Goal: Find specific page/section: Find specific page/section

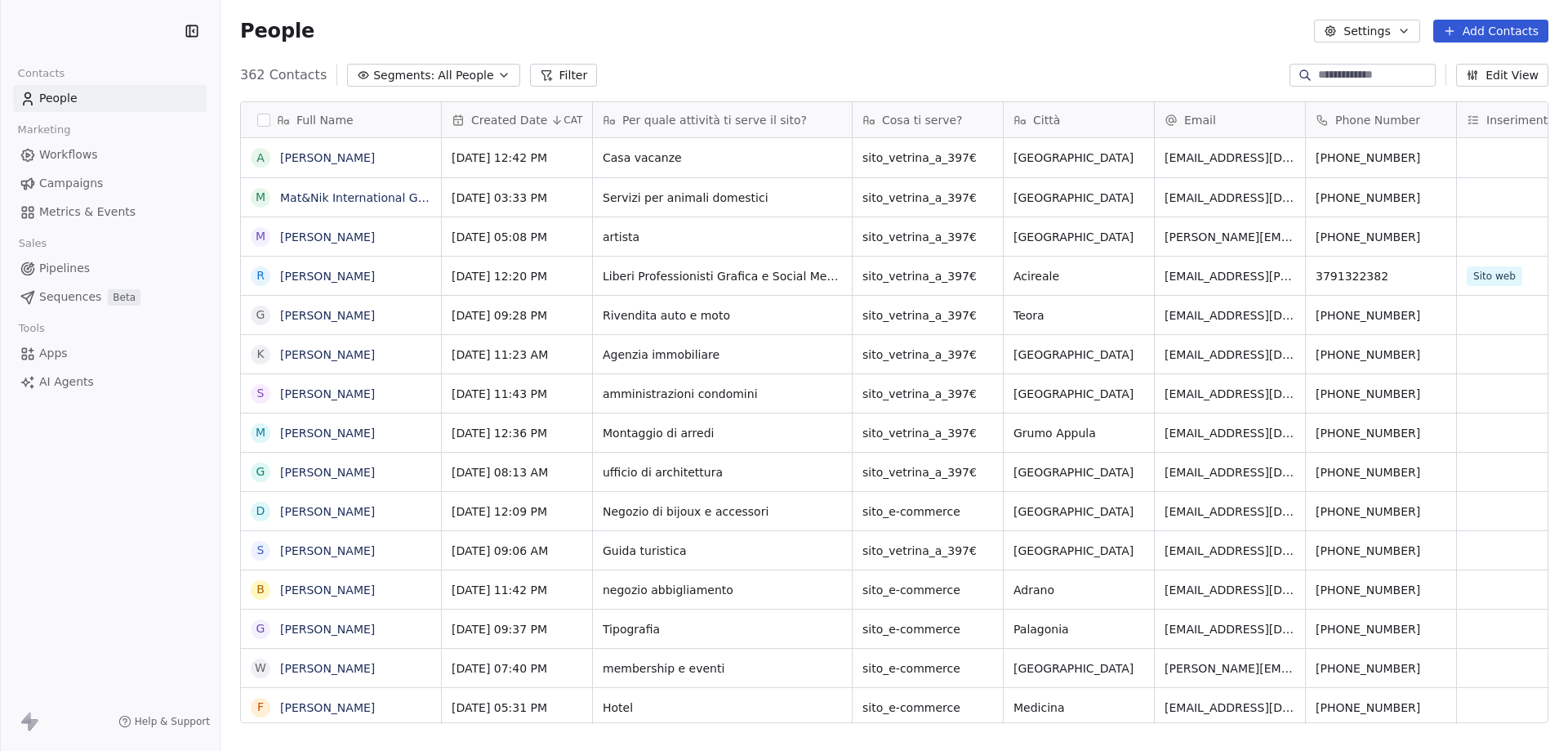
click at [1321, 69] on input at bounding box center [1376, 75] width 114 height 17
click at [1318, 77] on input at bounding box center [1376, 75] width 114 height 17
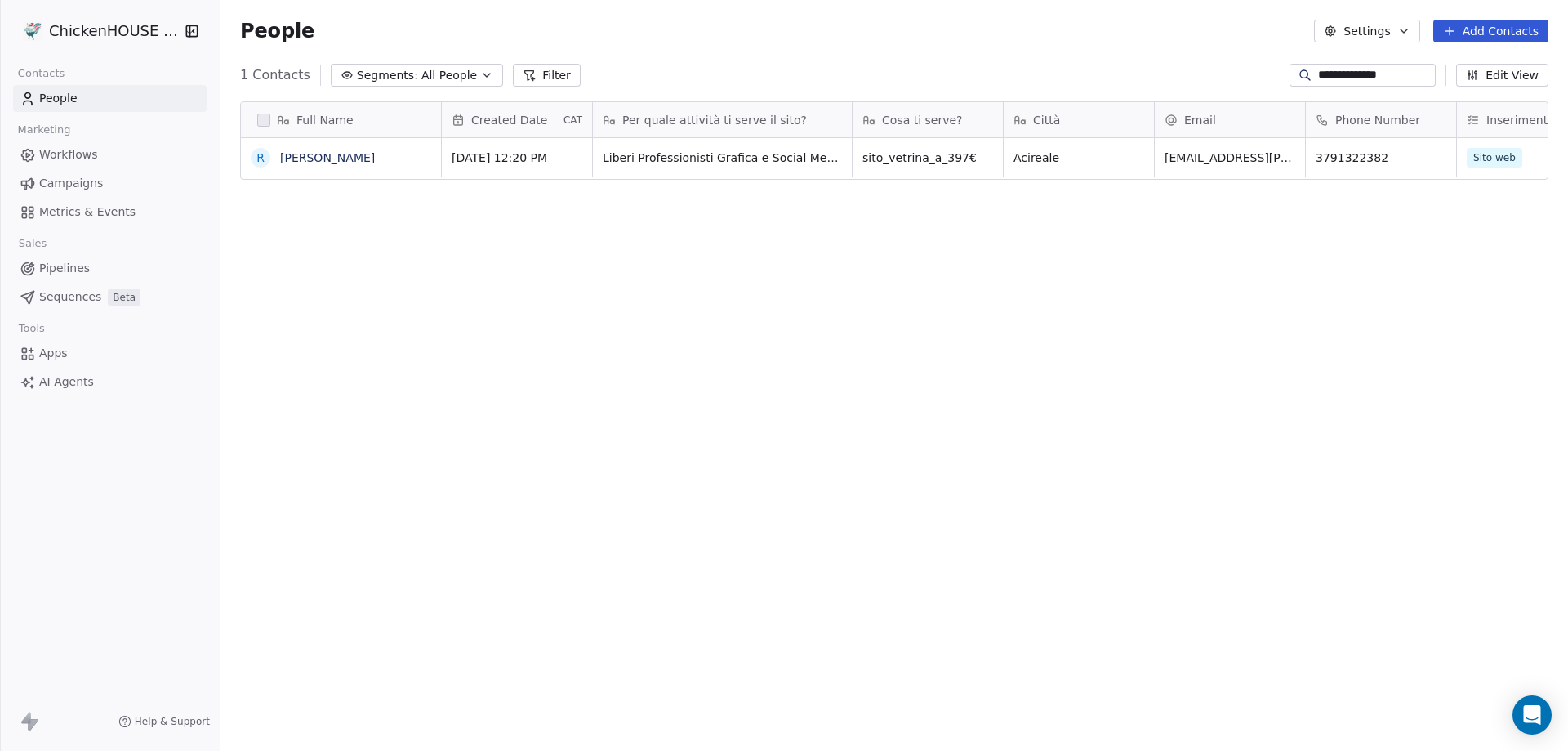
drag, startPoint x: 1340, startPoint y: 73, endPoint x: 1272, endPoint y: 72, distance: 68.0
click at [1289, 72] on div "**********" at bounding box center [1362, 75] width 146 height 23
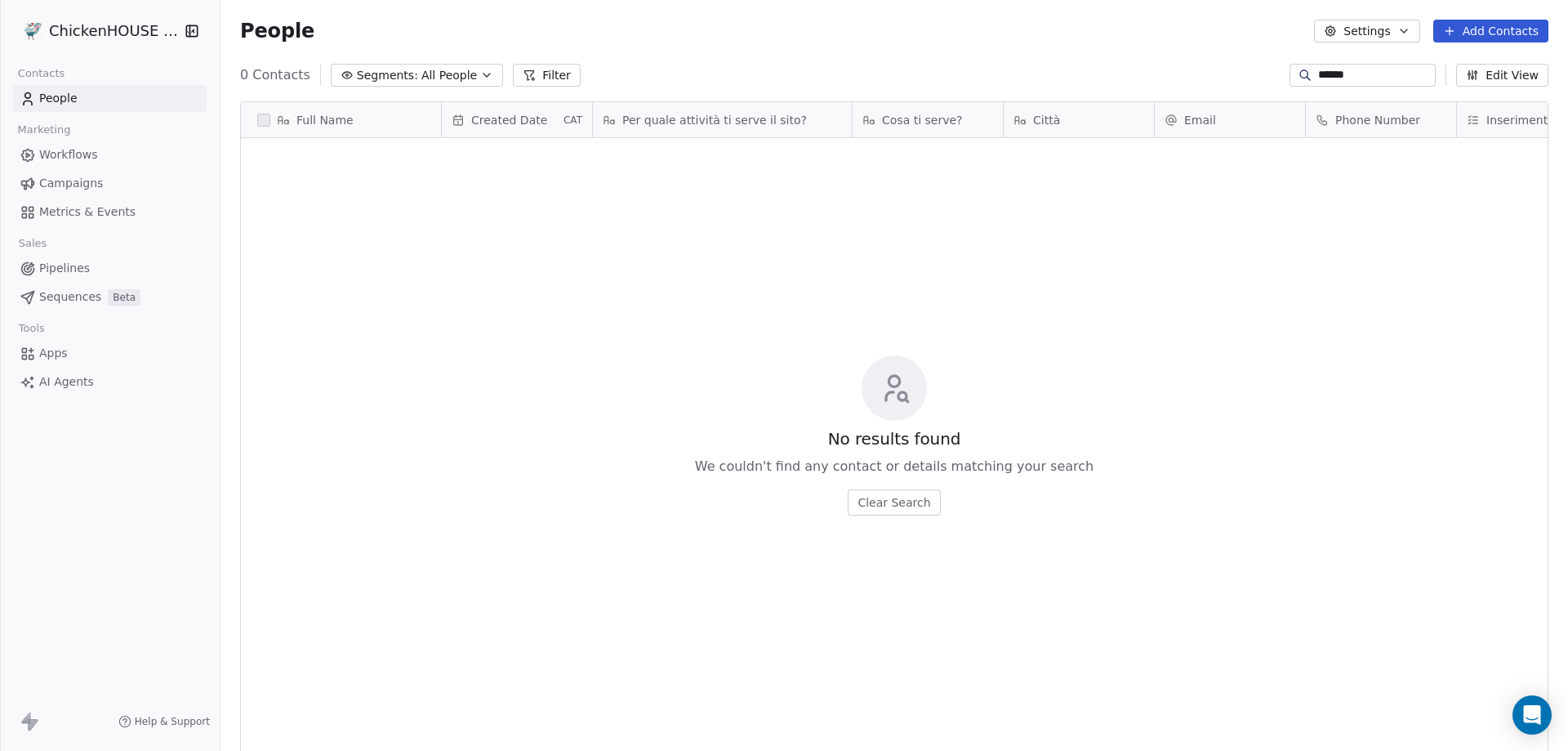
type input "******"
drag, startPoint x: 1341, startPoint y: 74, endPoint x: 1279, endPoint y: 79, distance: 62.2
click at [1289, 79] on div "******" at bounding box center [1362, 75] width 146 height 23
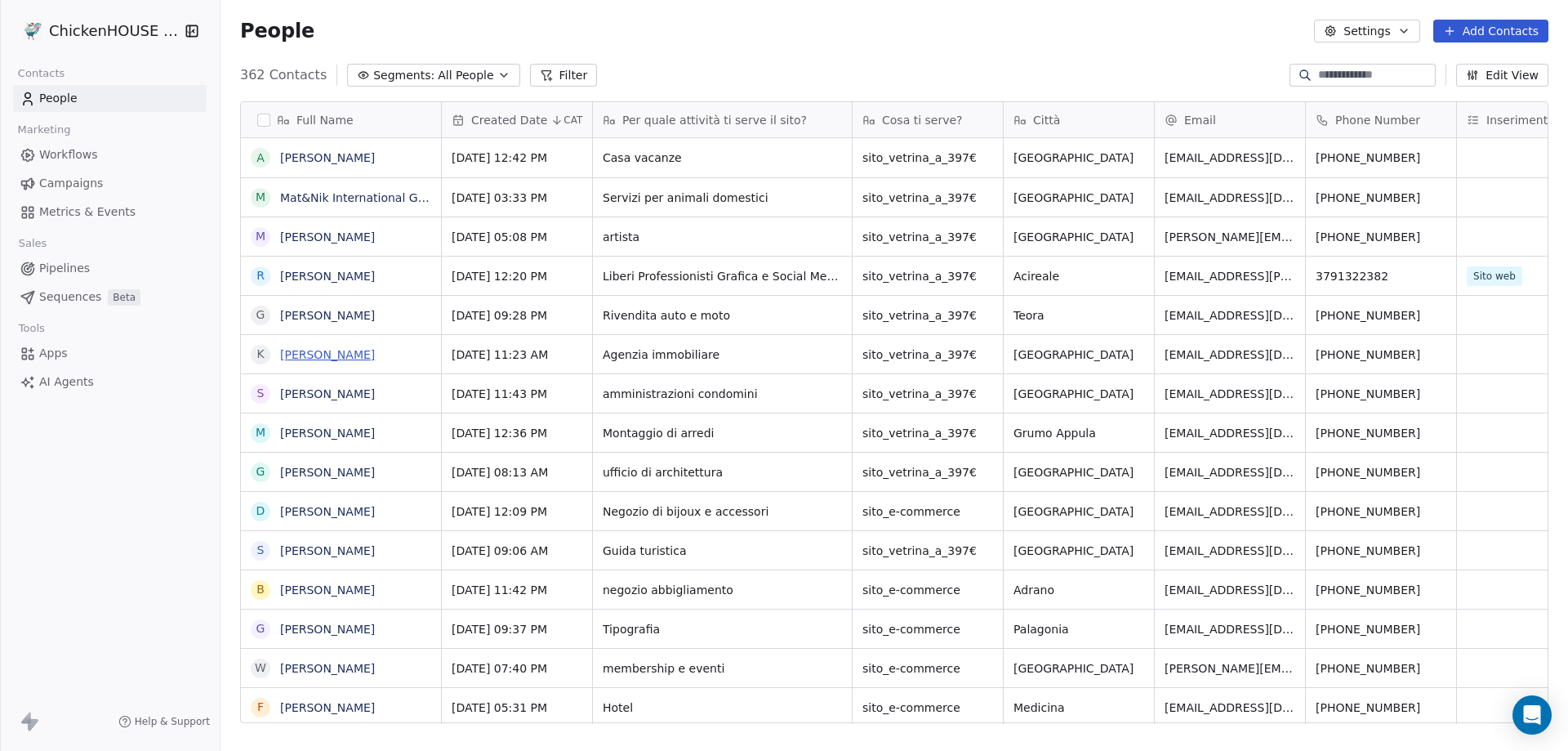
click at [343, 353] on link "[PERSON_NAME]" at bounding box center [328, 354] width 95 height 13
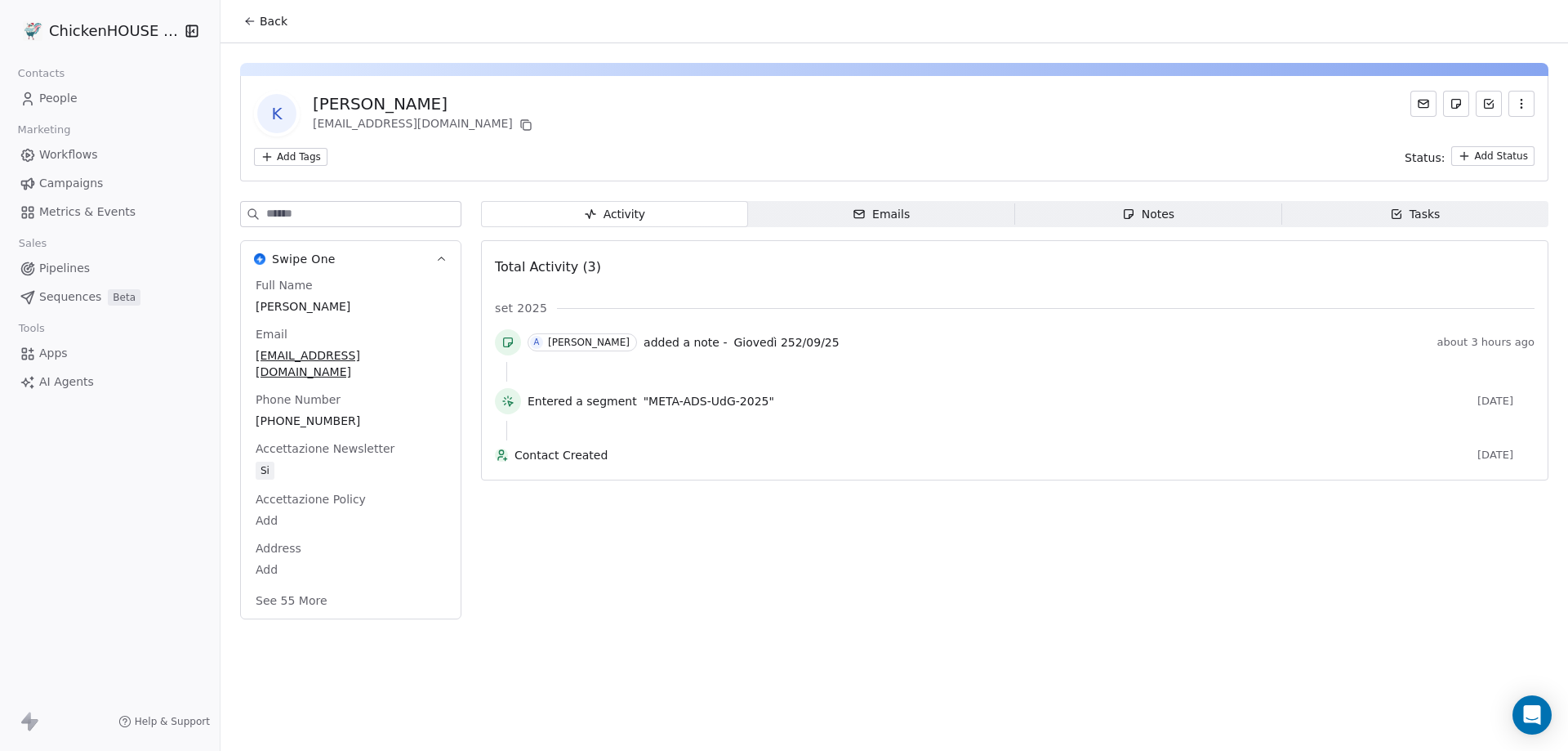
click at [1109, 211] on span "Notes Notes" at bounding box center [1149, 215] width 267 height 26
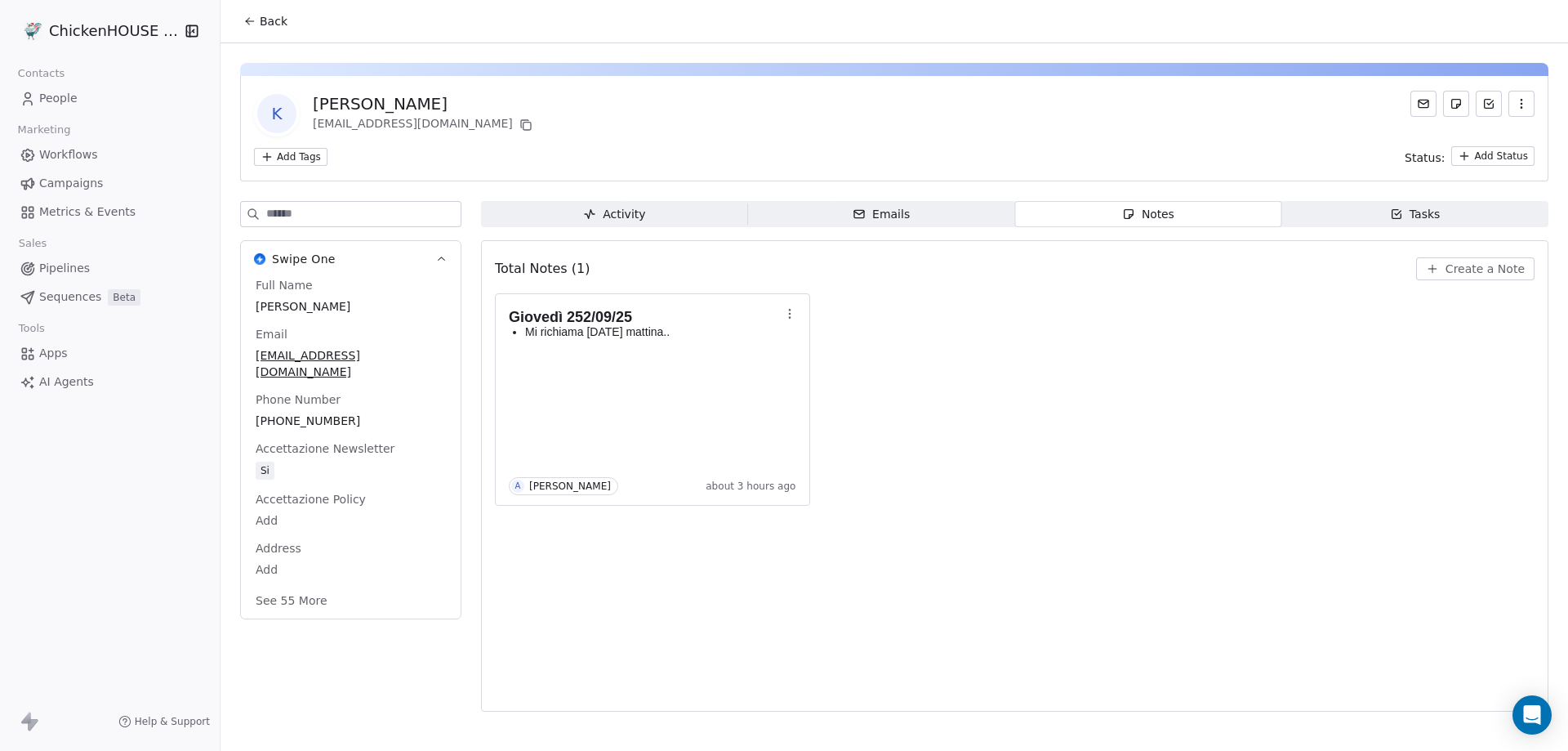
click at [44, 96] on span "People" at bounding box center [59, 98] width 39 height 18
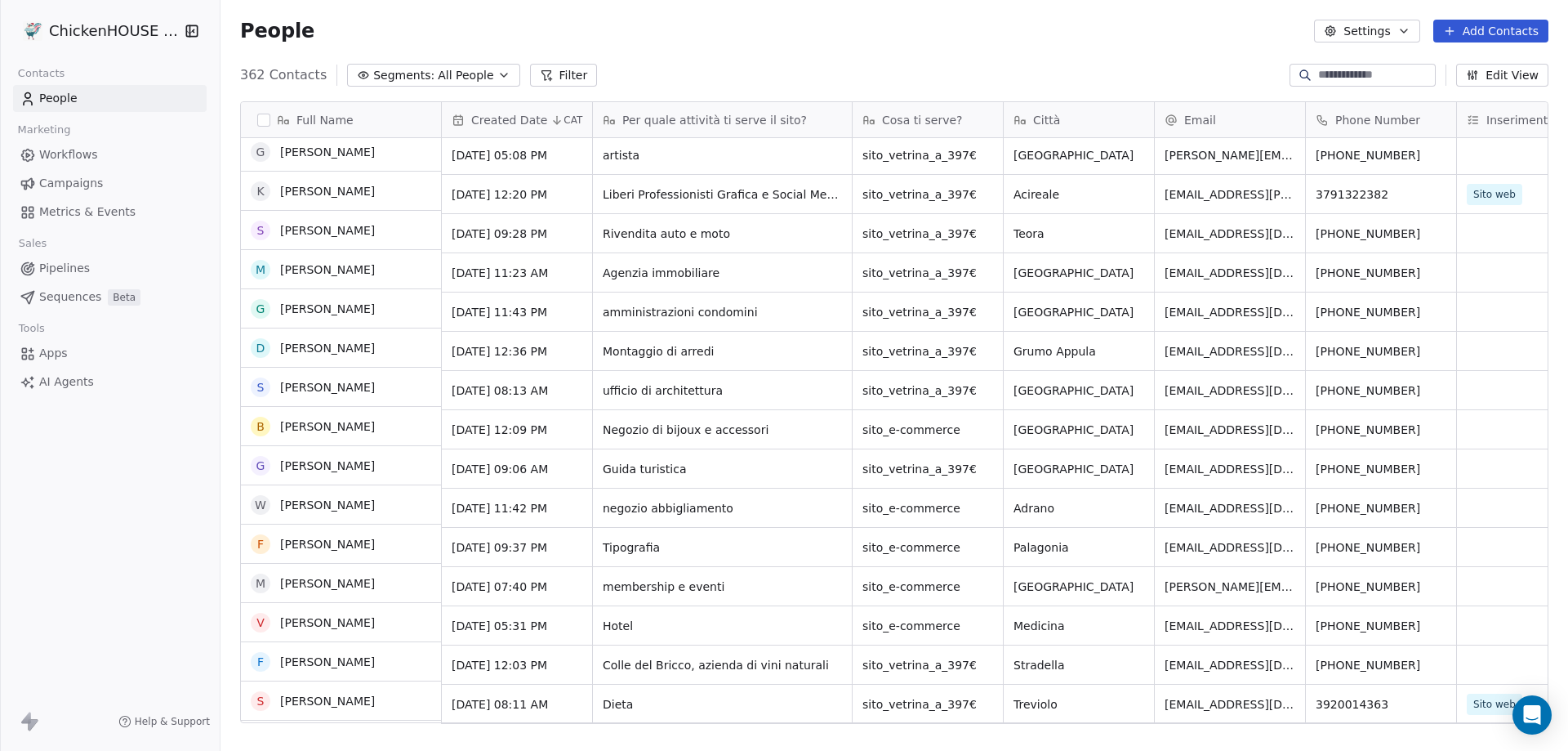
scroll to position [164, 0]
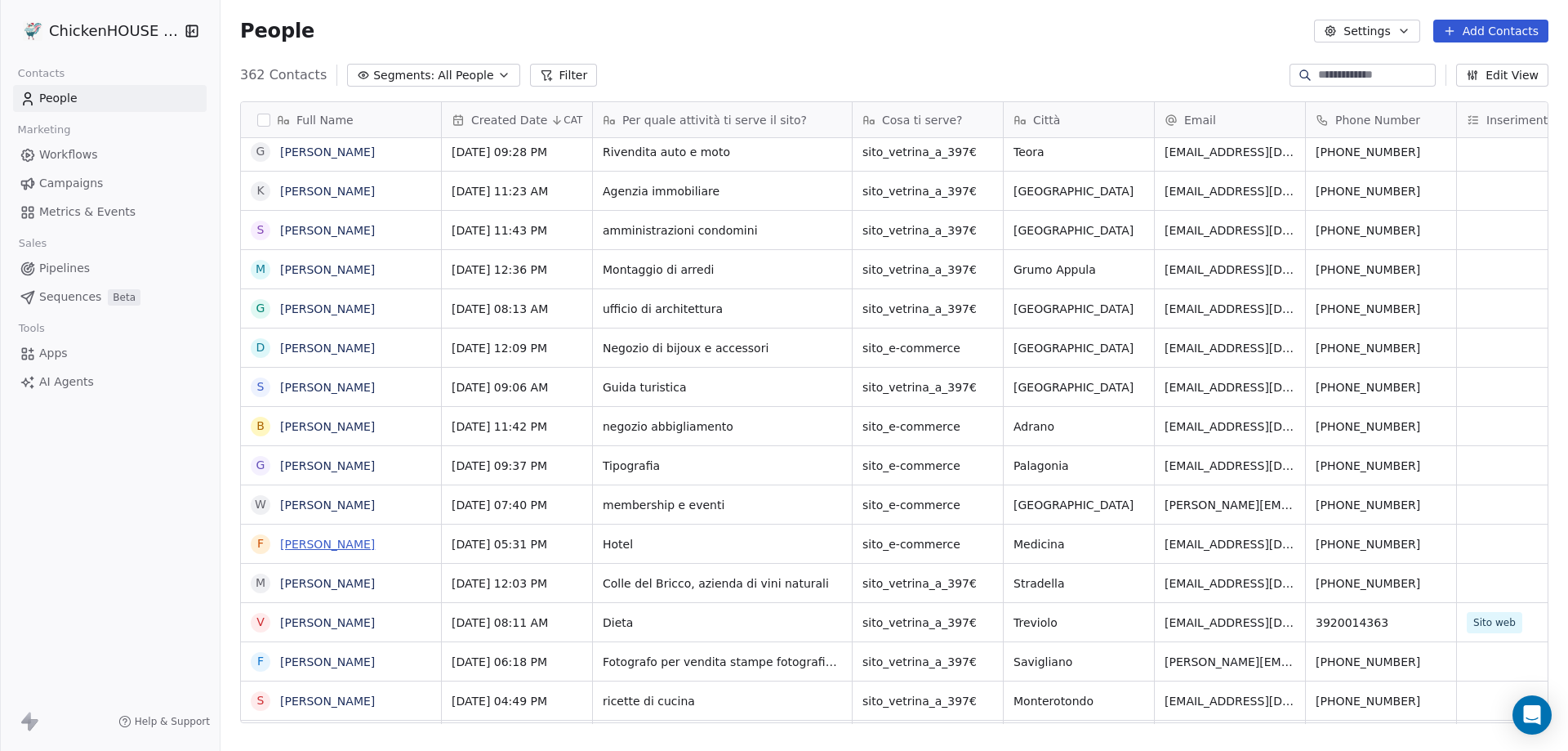
click at [364, 545] on link "[PERSON_NAME]" at bounding box center [328, 544] width 95 height 13
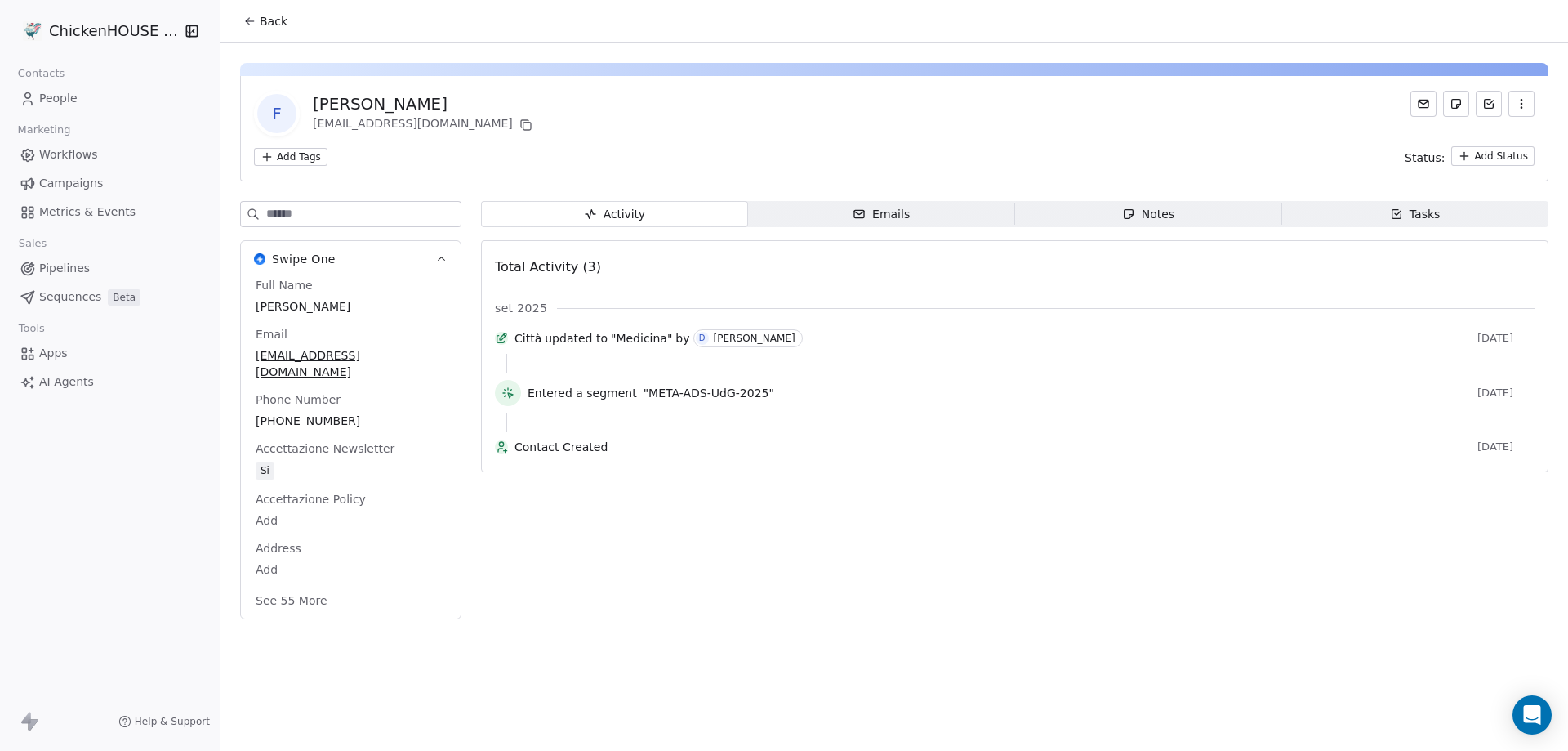
click at [1122, 218] on span "Notes Notes" at bounding box center [1149, 215] width 267 height 26
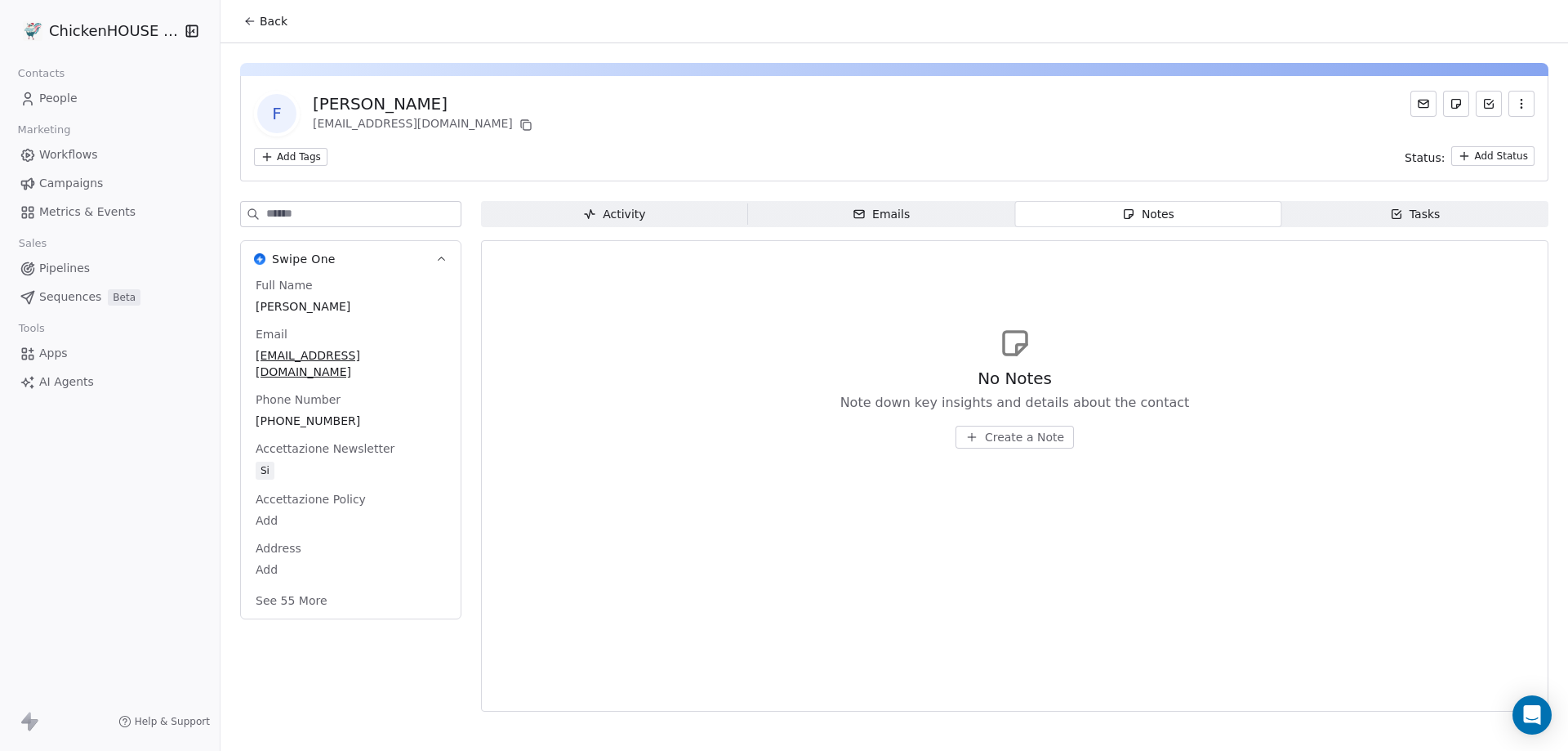
click at [62, 98] on span "People" at bounding box center [59, 98] width 39 height 18
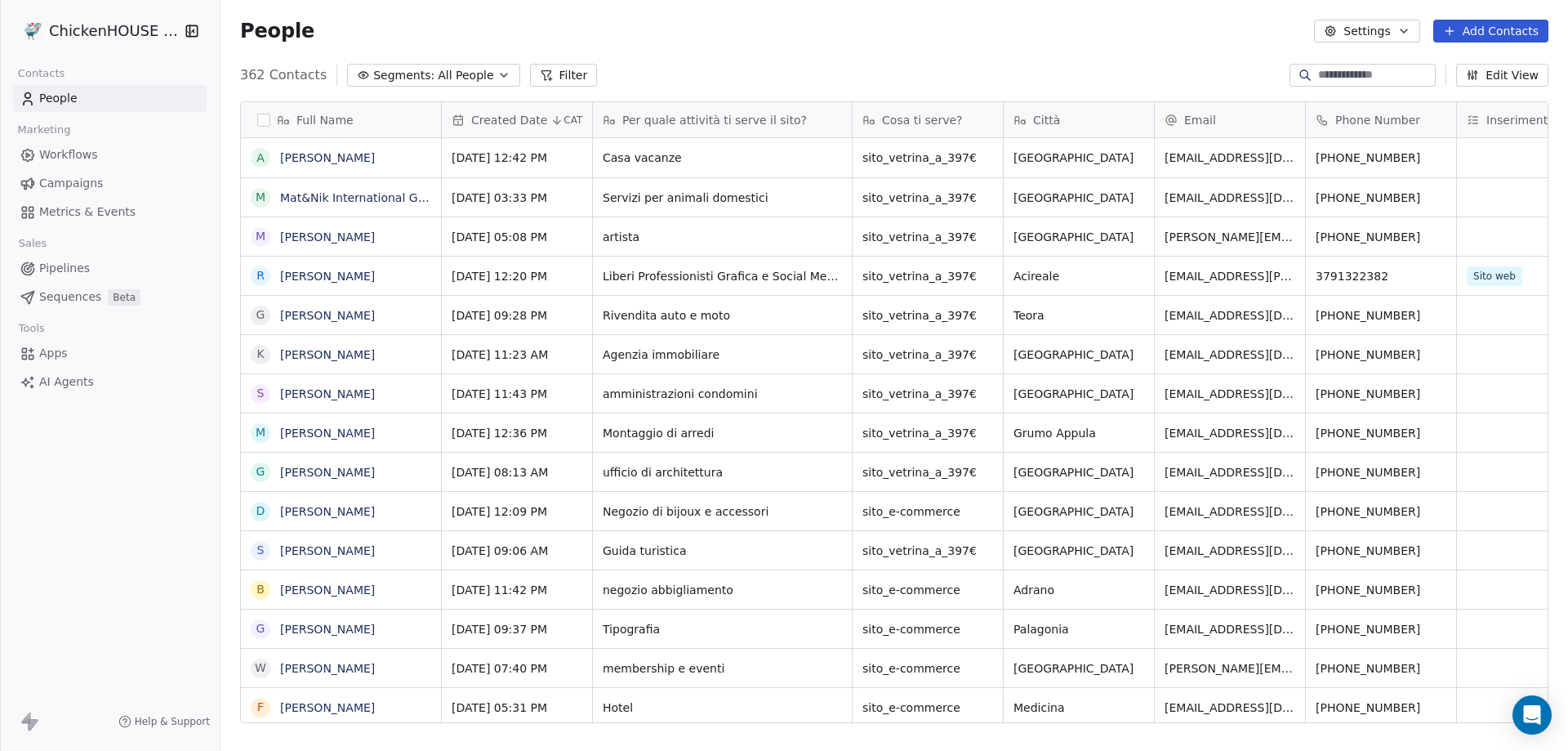
scroll to position [648, 1336]
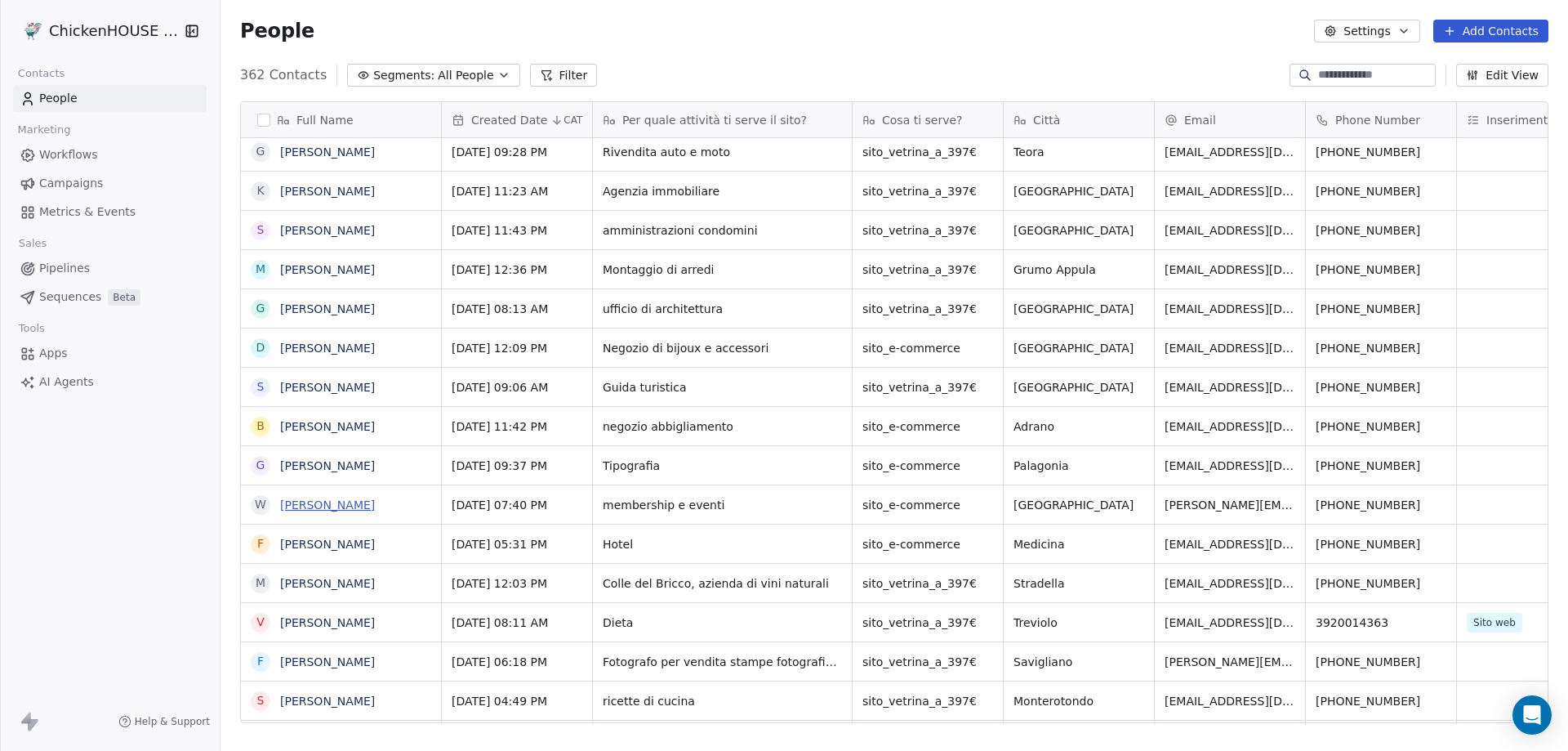
click at [330, 505] on link "[PERSON_NAME]" at bounding box center [328, 505] width 95 height 13
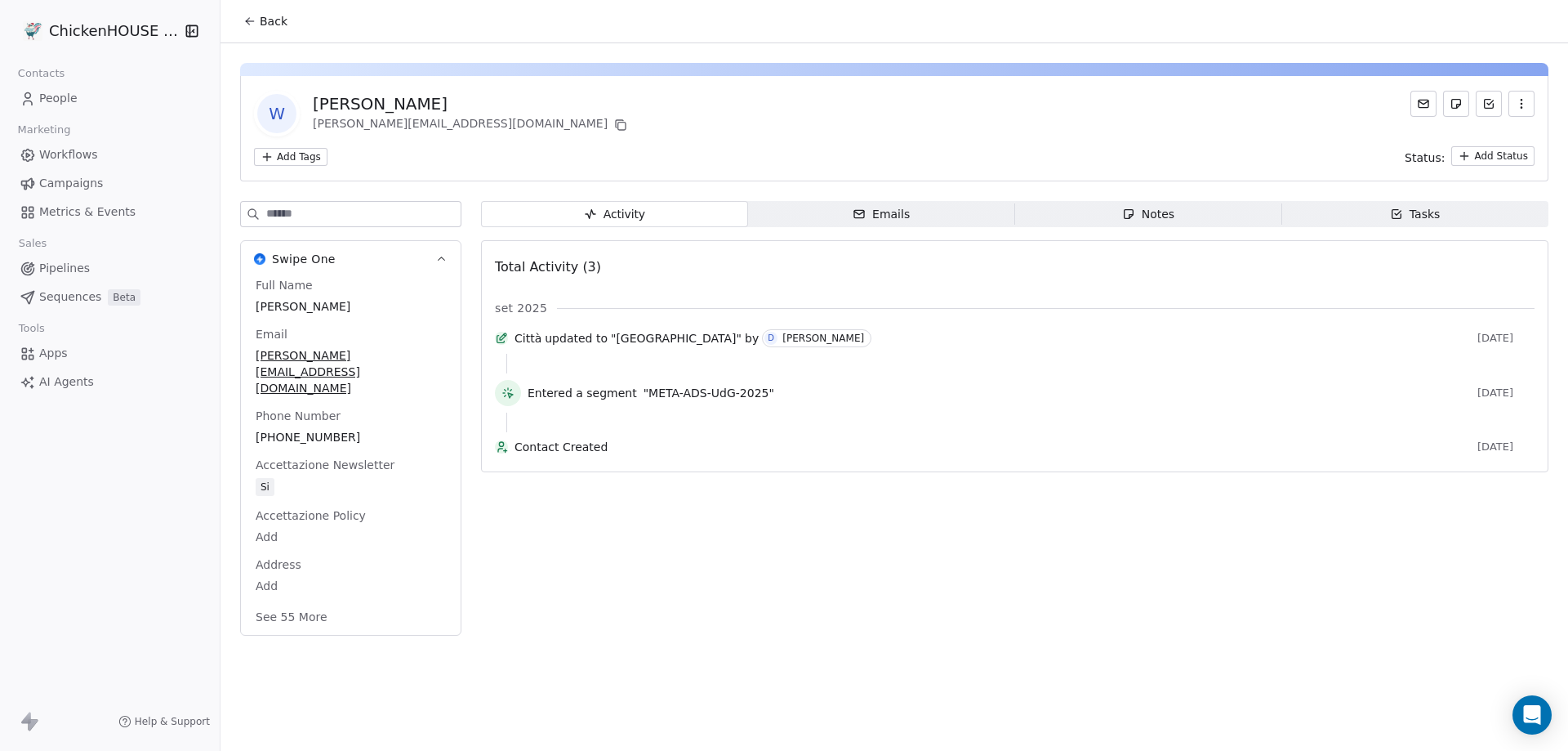
click at [1169, 216] on div "Notes" at bounding box center [1148, 215] width 52 height 18
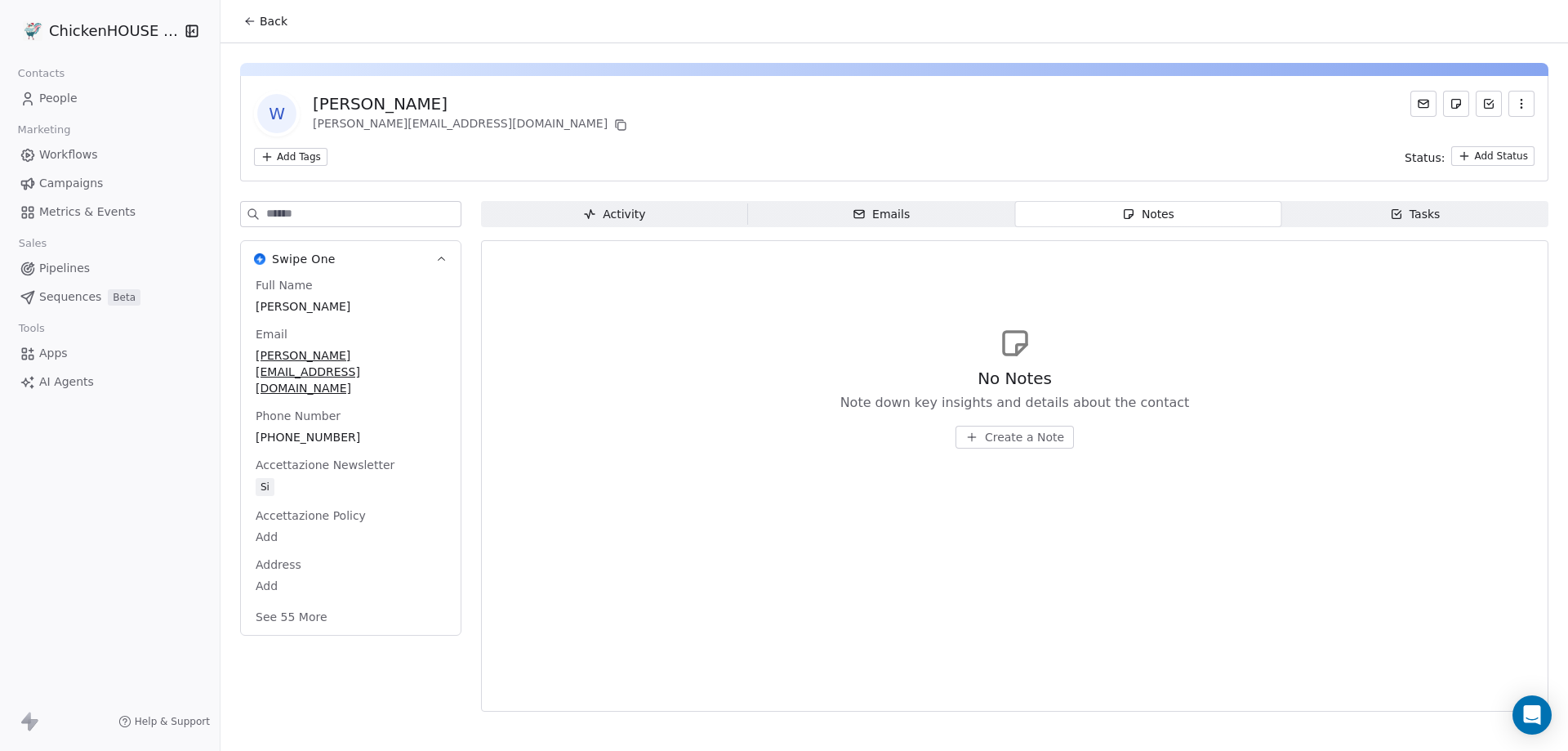
click at [62, 98] on span "People" at bounding box center [59, 98] width 39 height 18
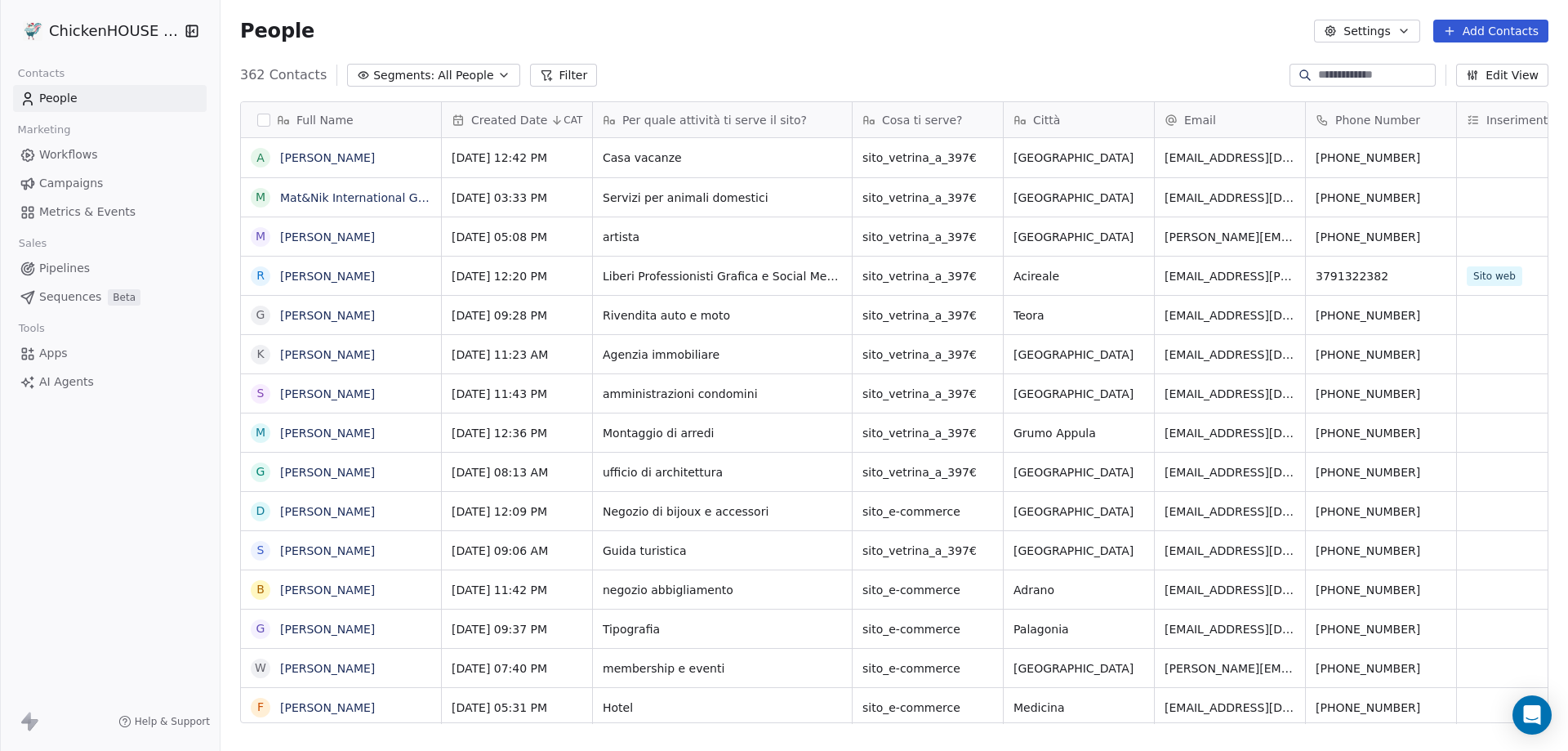
scroll to position [648, 1336]
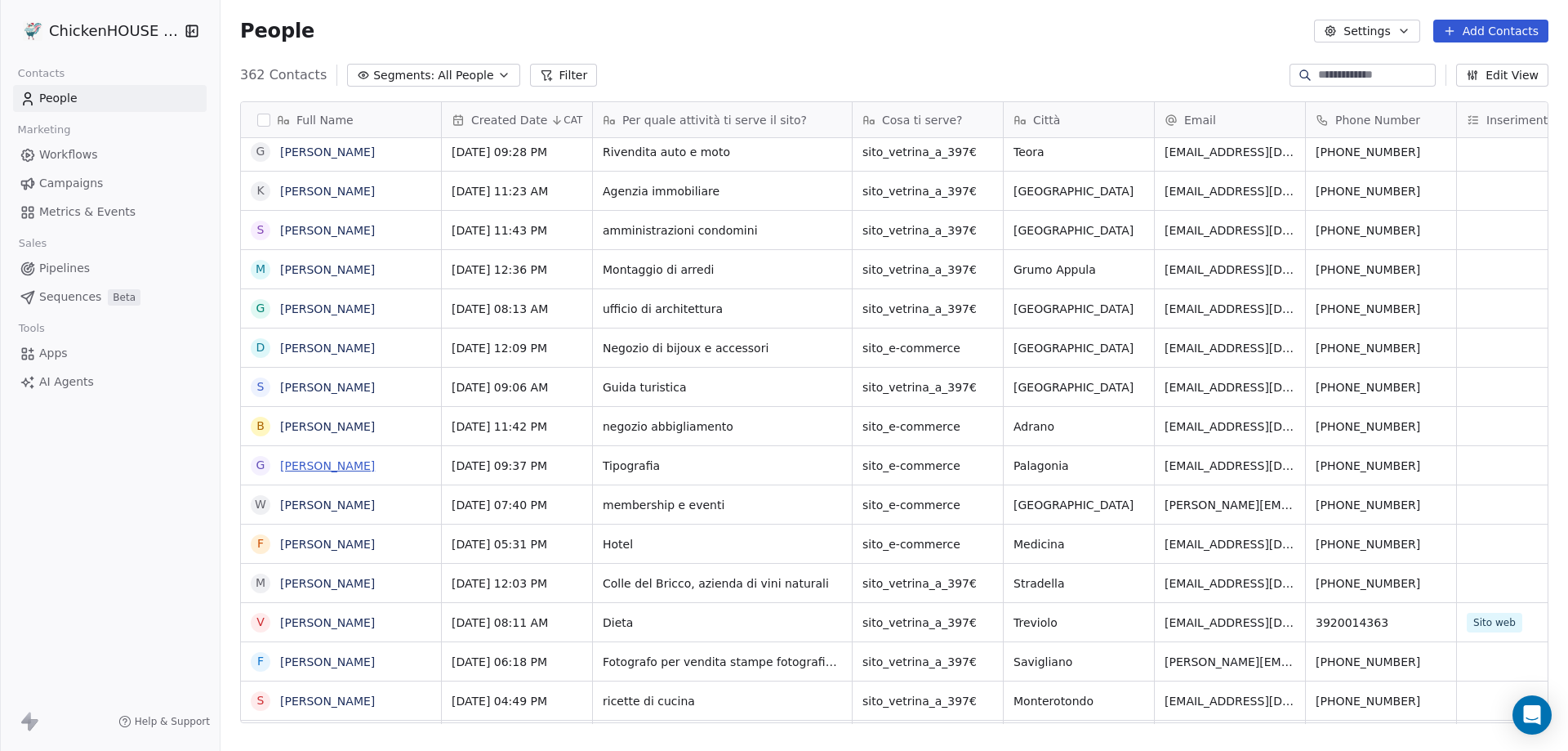
click at [343, 464] on link "[PERSON_NAME]" at bounding box center [328, 465] width 95 height 13
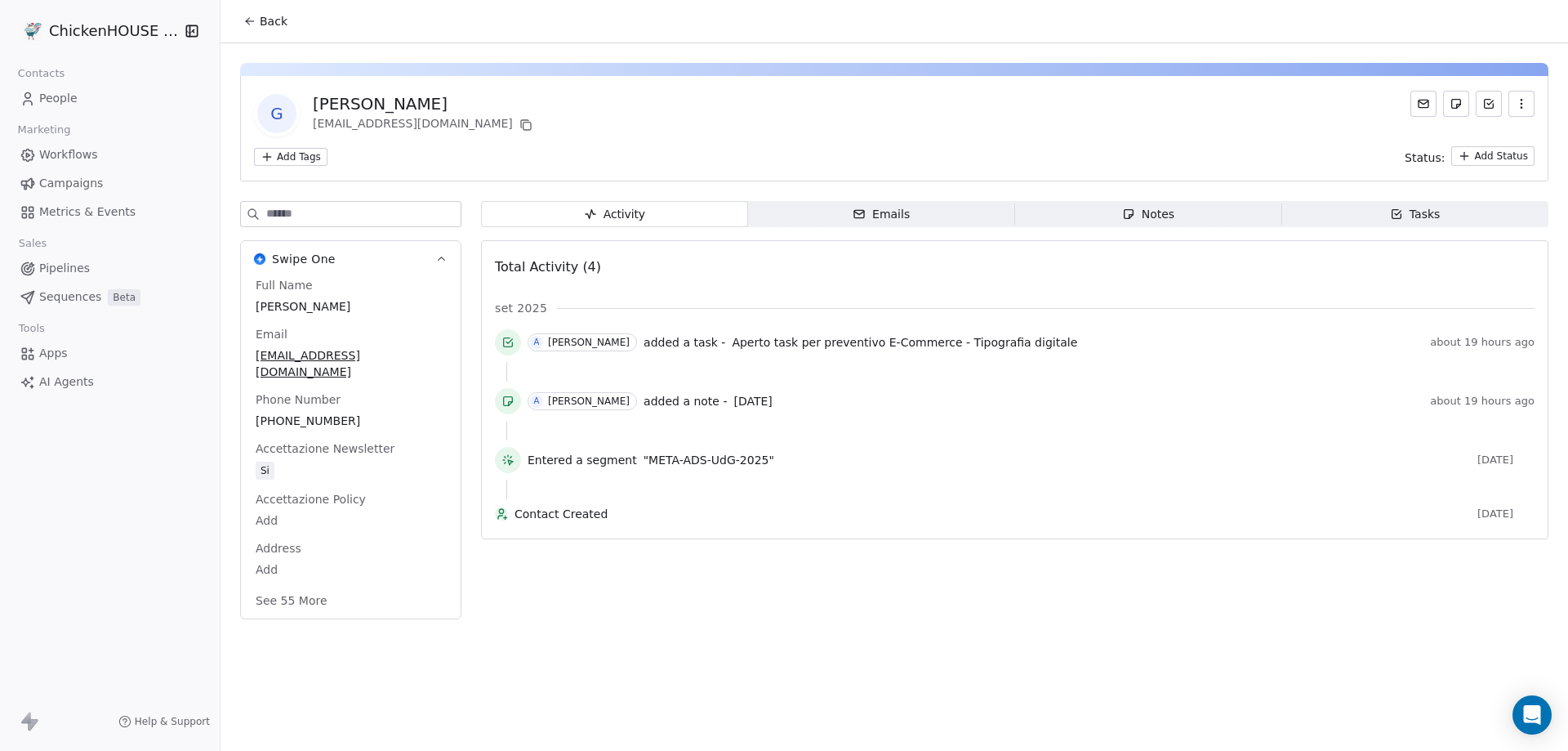
click at [1119, 206] on span "Notes Notes" at bounding box center [1149, 215] width 267 height 26
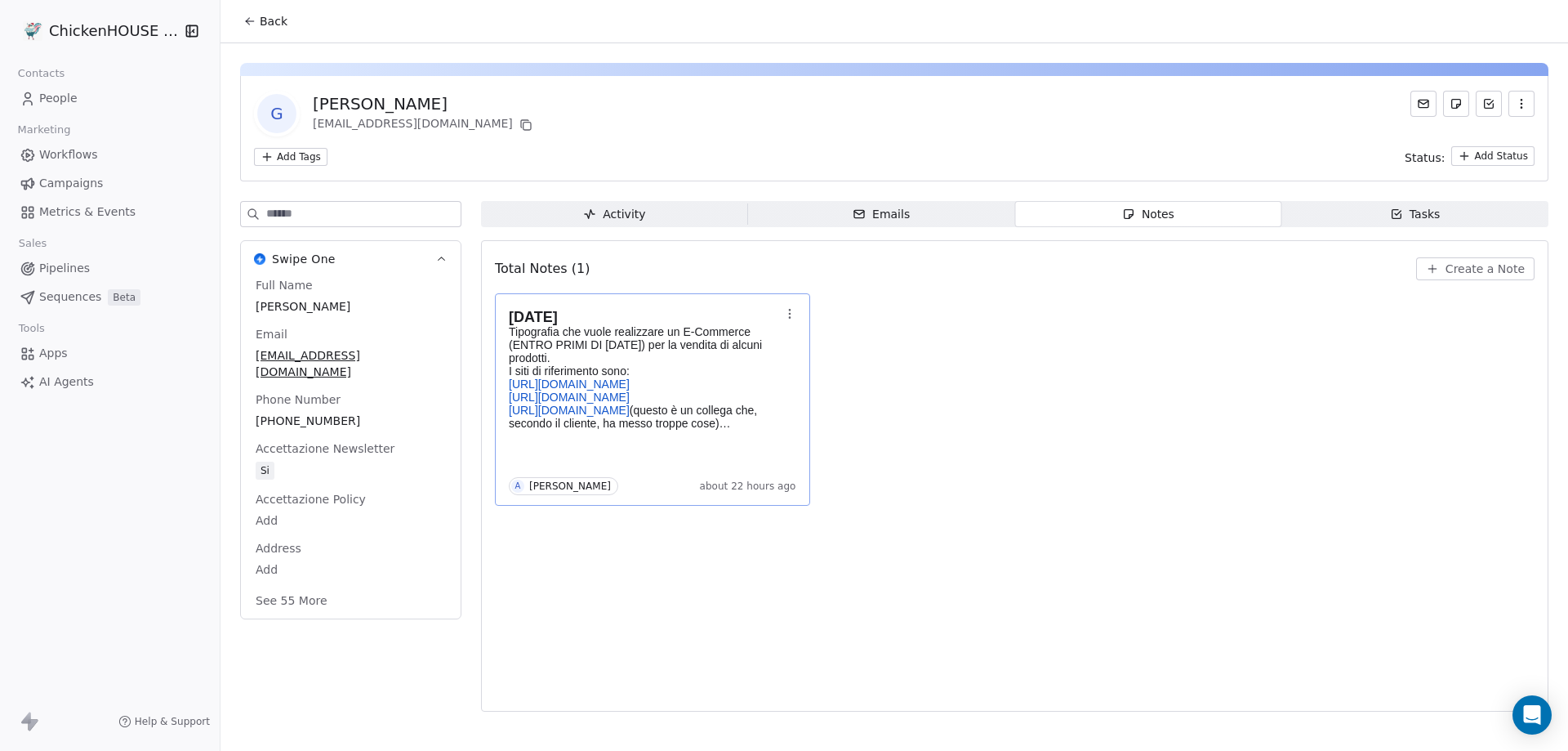
click at [667, 368] on p "I siti di riferimento sono:" at bounding box center [644, 370] width 272 height 13
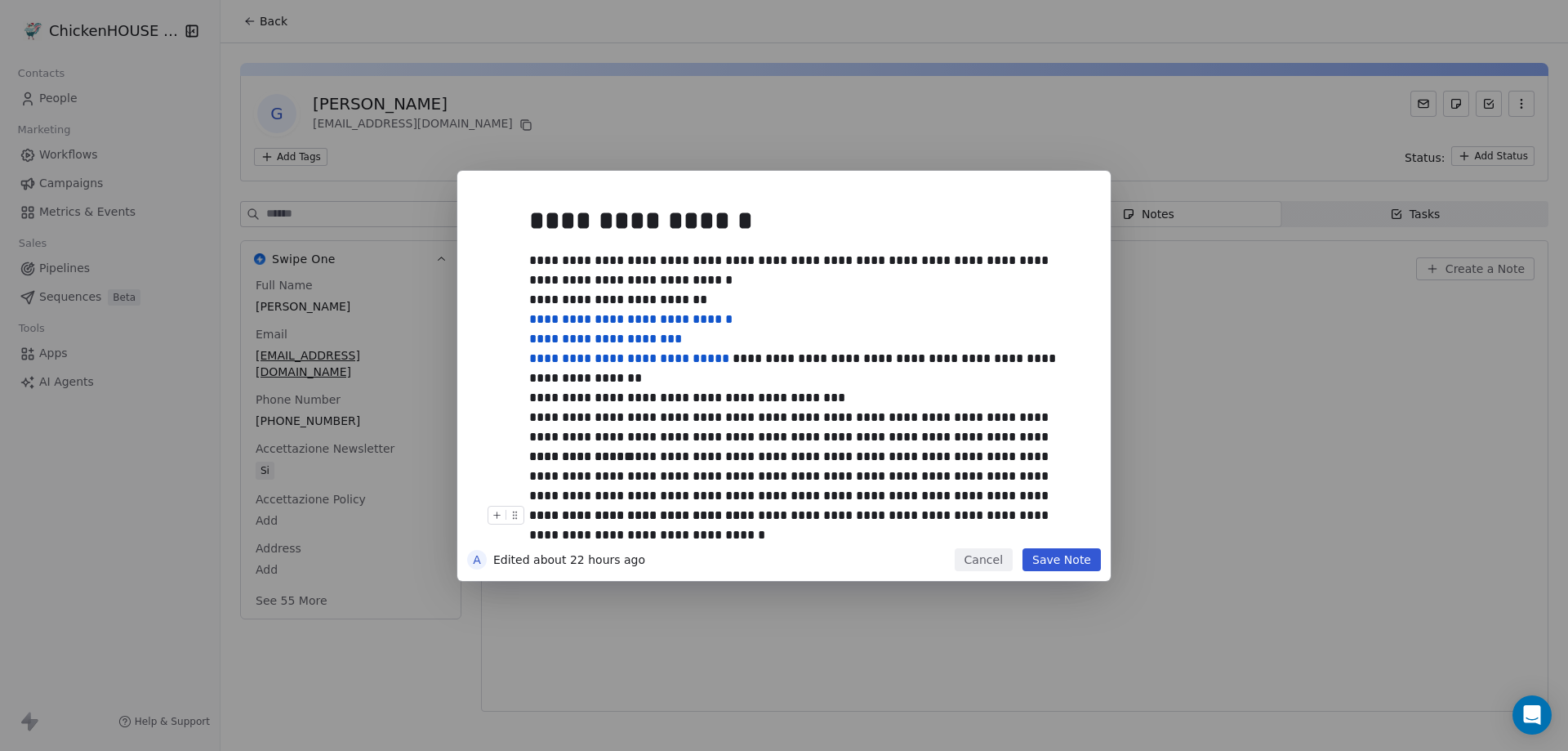
click at [1000, 560] on button "Cancel" at bounding box center [984, 560] width 58 height 23
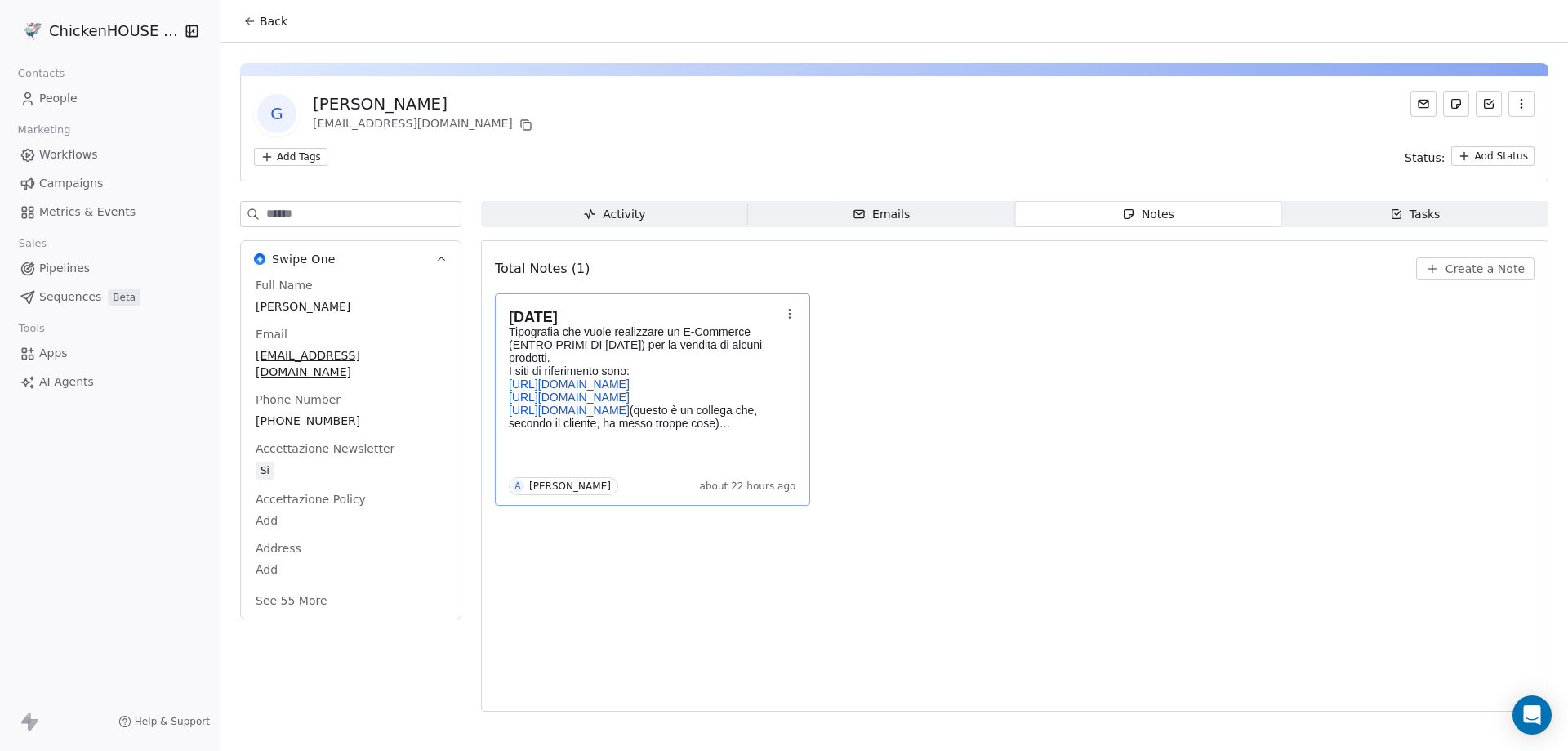
click at [45, 103] on span "People" at bounding box center [59, 98] width 39 height 18
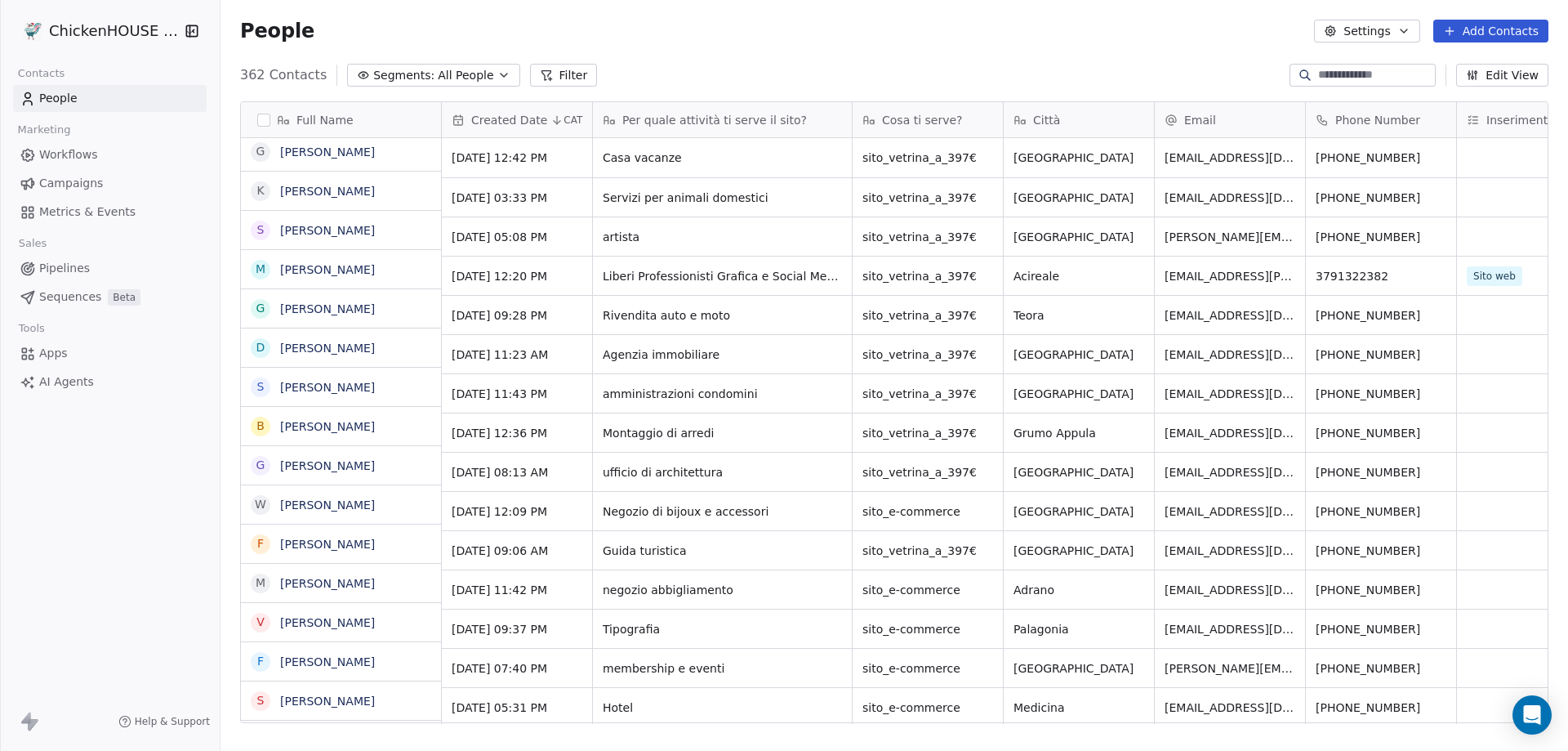
scroll to position [648, 1336]
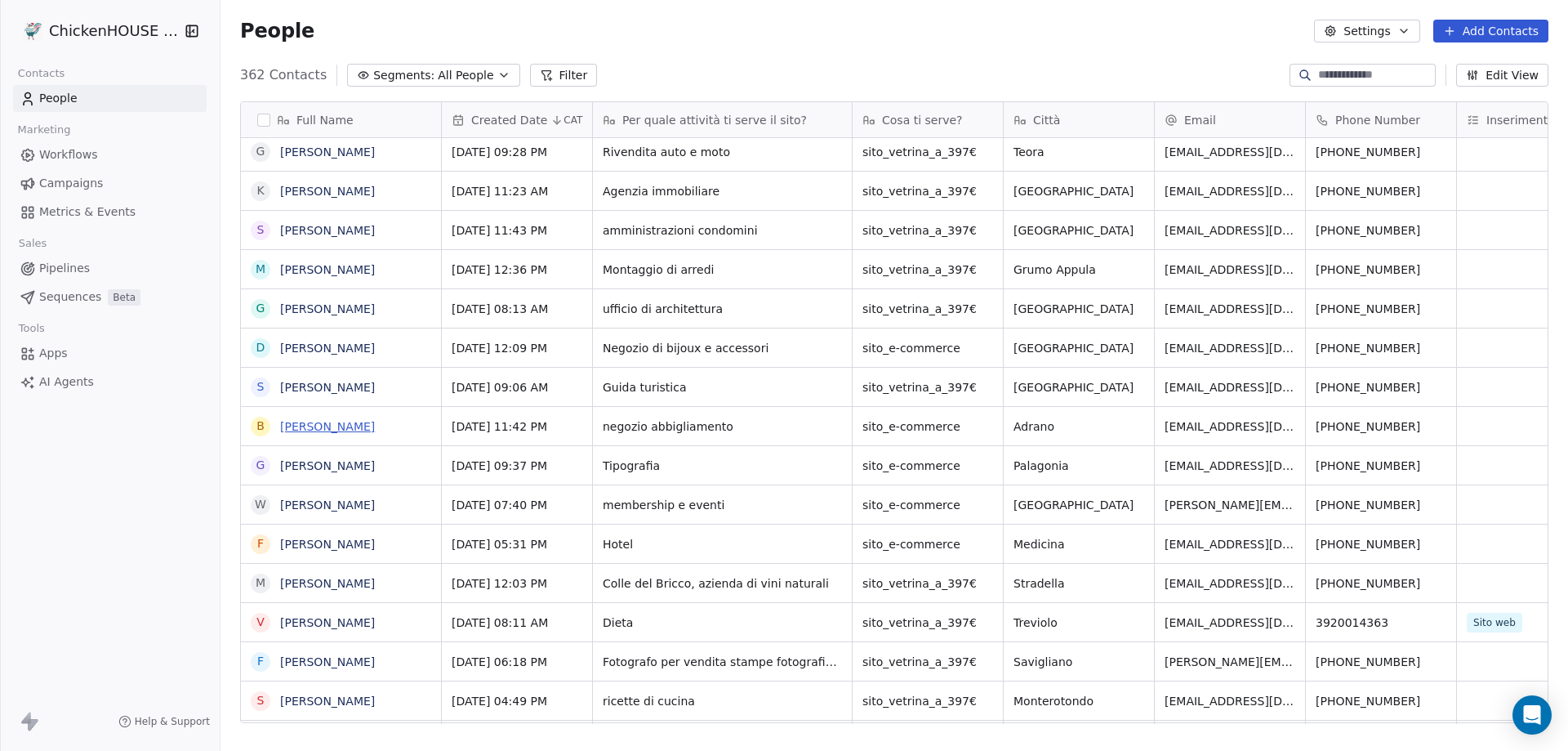
click at [308, 427] on link "[PERSON_NAME]" at bounding box center [328, 427] width 95 height 13
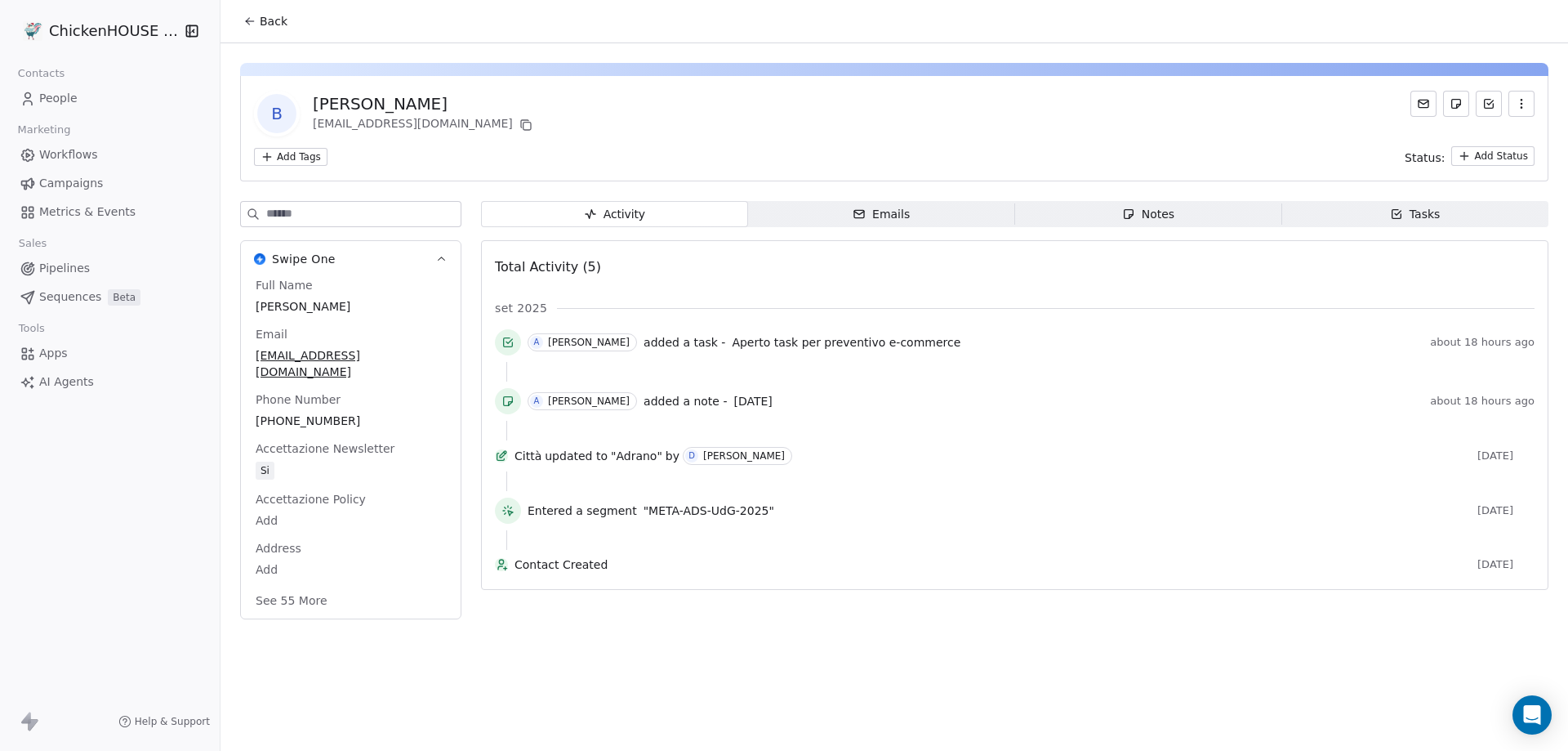
click at [1107, 219] on span "Notes Notes" at bounding box center [1149, 215] width 267 height 26
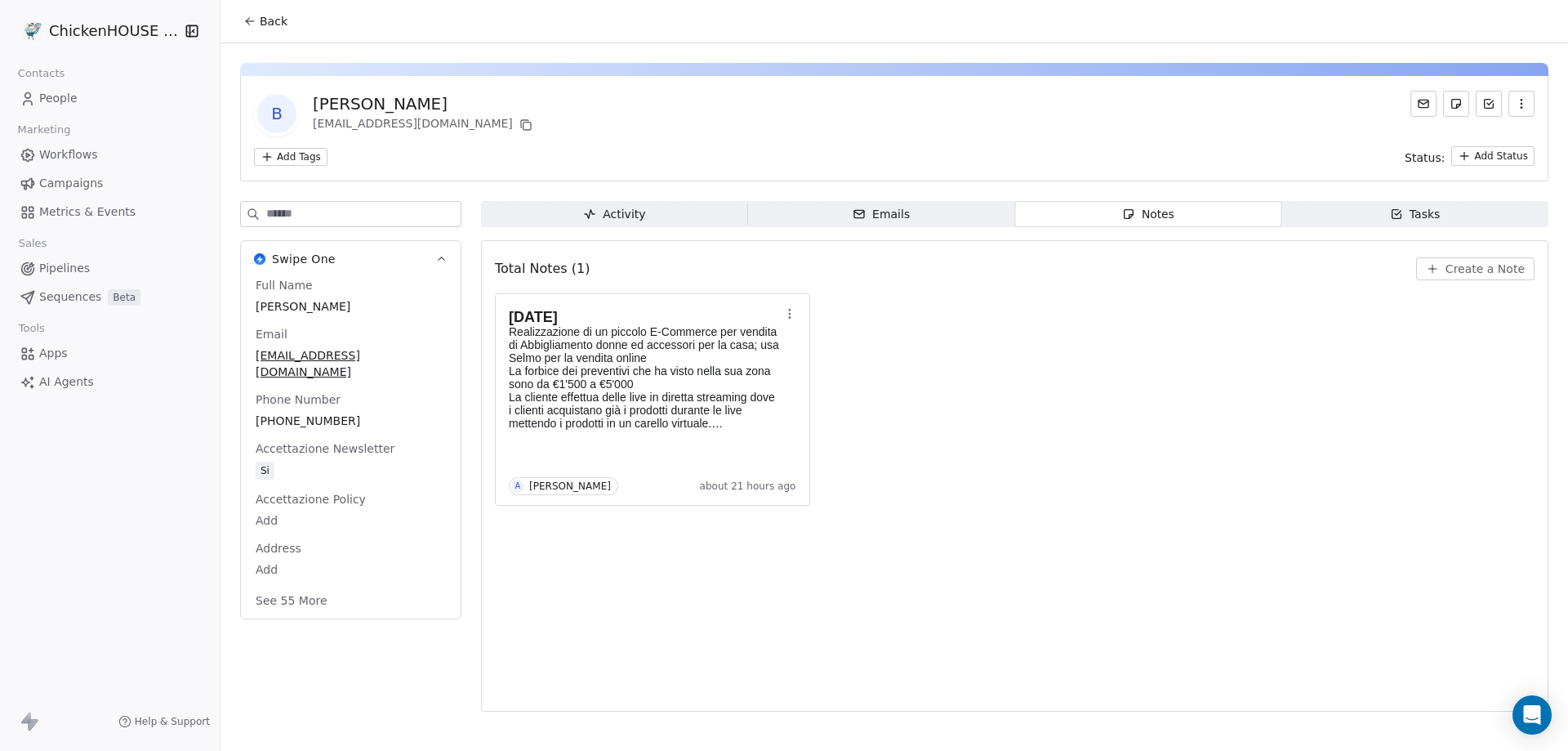
click at [271, 18] on span "Back" at bounding box center [274, 21] width 28 height 17
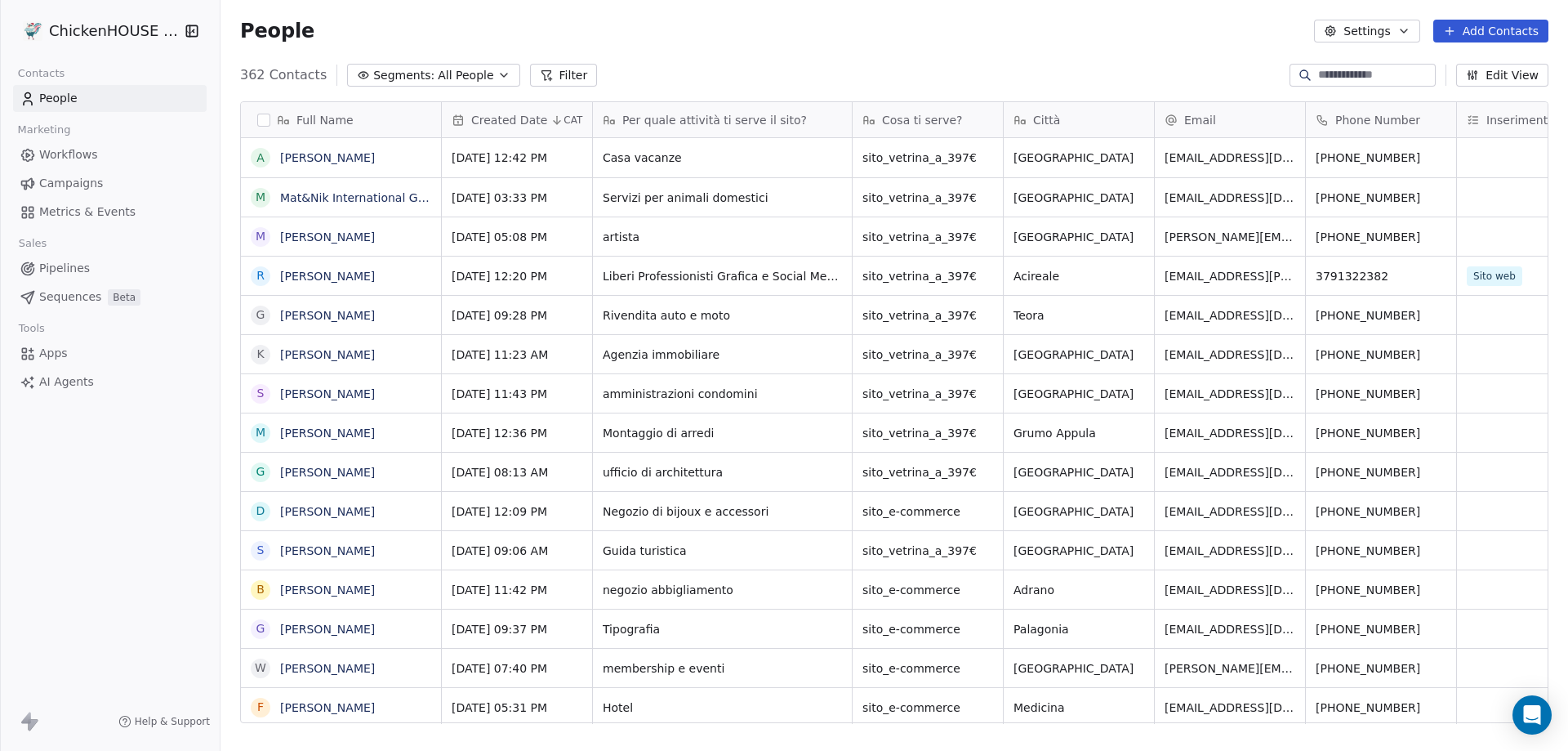
click at [1361, 80] on input at bounding box center [1376, 75] width 114 height 17
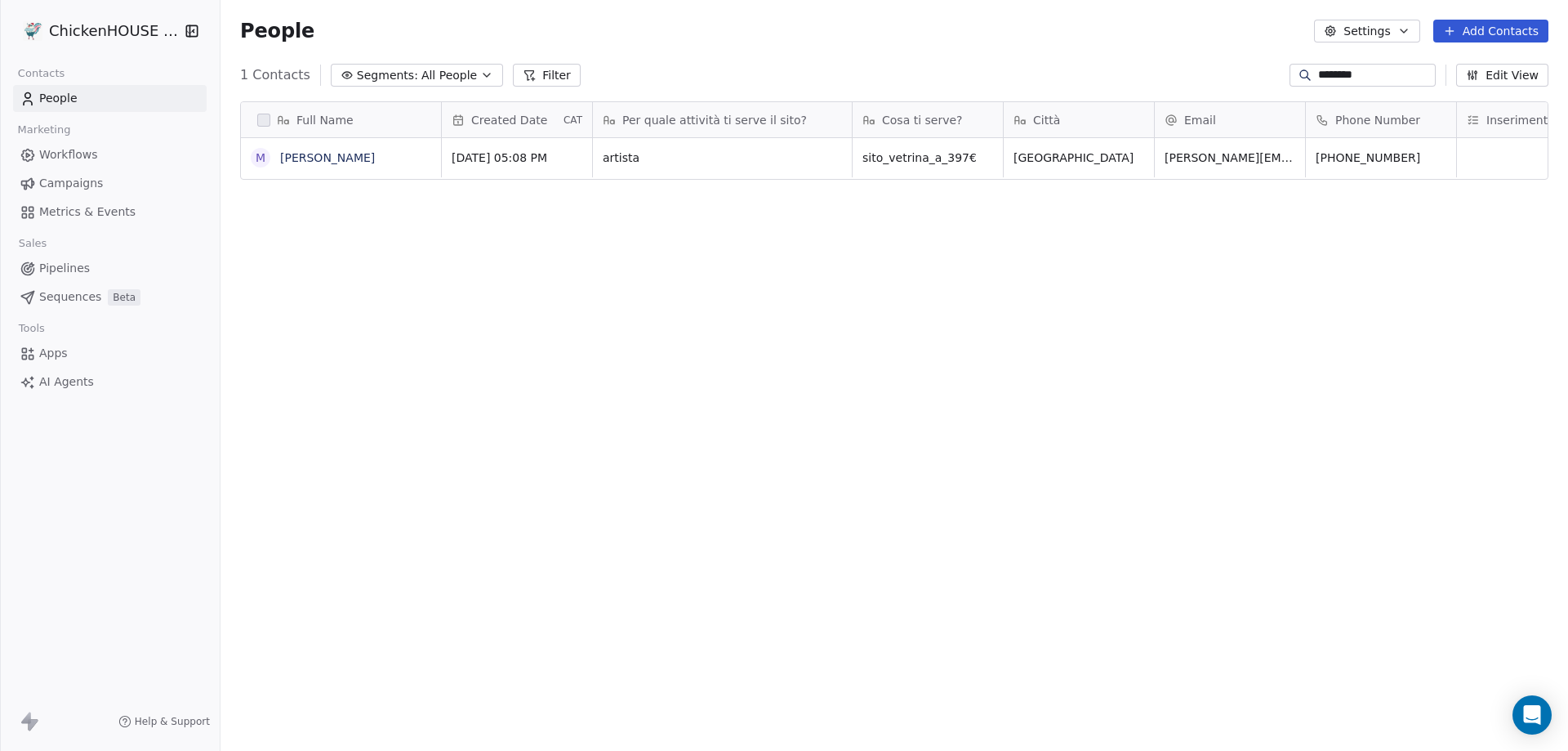
scroll to position [648, 1336]
type input "********"
click at [57, 103] on span "People" at bounding box center [59, 98] width 39 height 18
drag, startPoint x: 1350, startPoint y: 69, endPoint x: 1243, endPoint y: 72, distance: 107.0
click at [1243, 71] on div "1 Contacts Segments: All People Filter ******** Edit View" at bounding box center [894, 76] width 1347 height 26
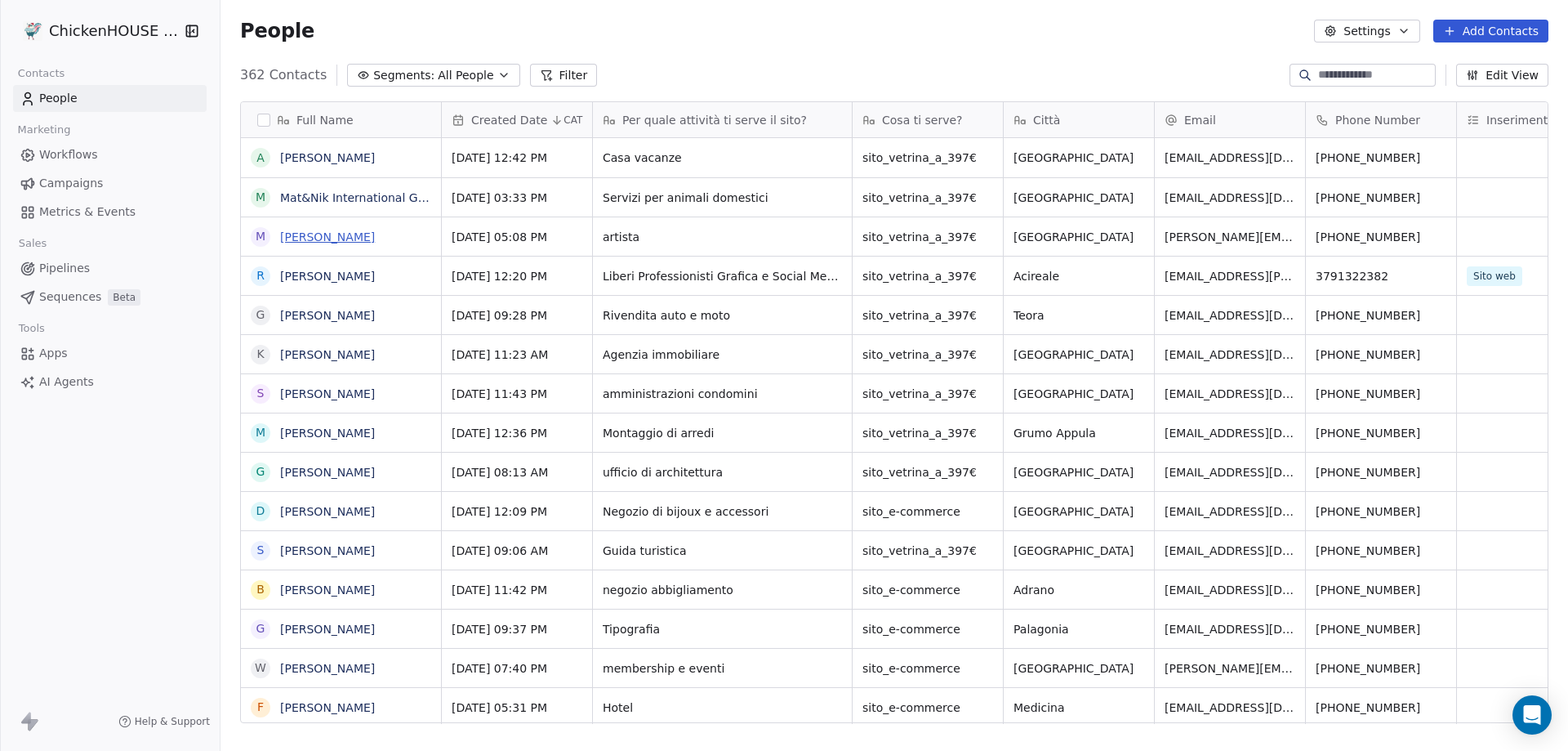
click at [348, 237] on link "[PERSON_NAME]" at bounding box center [328, 237] width 95 height 13
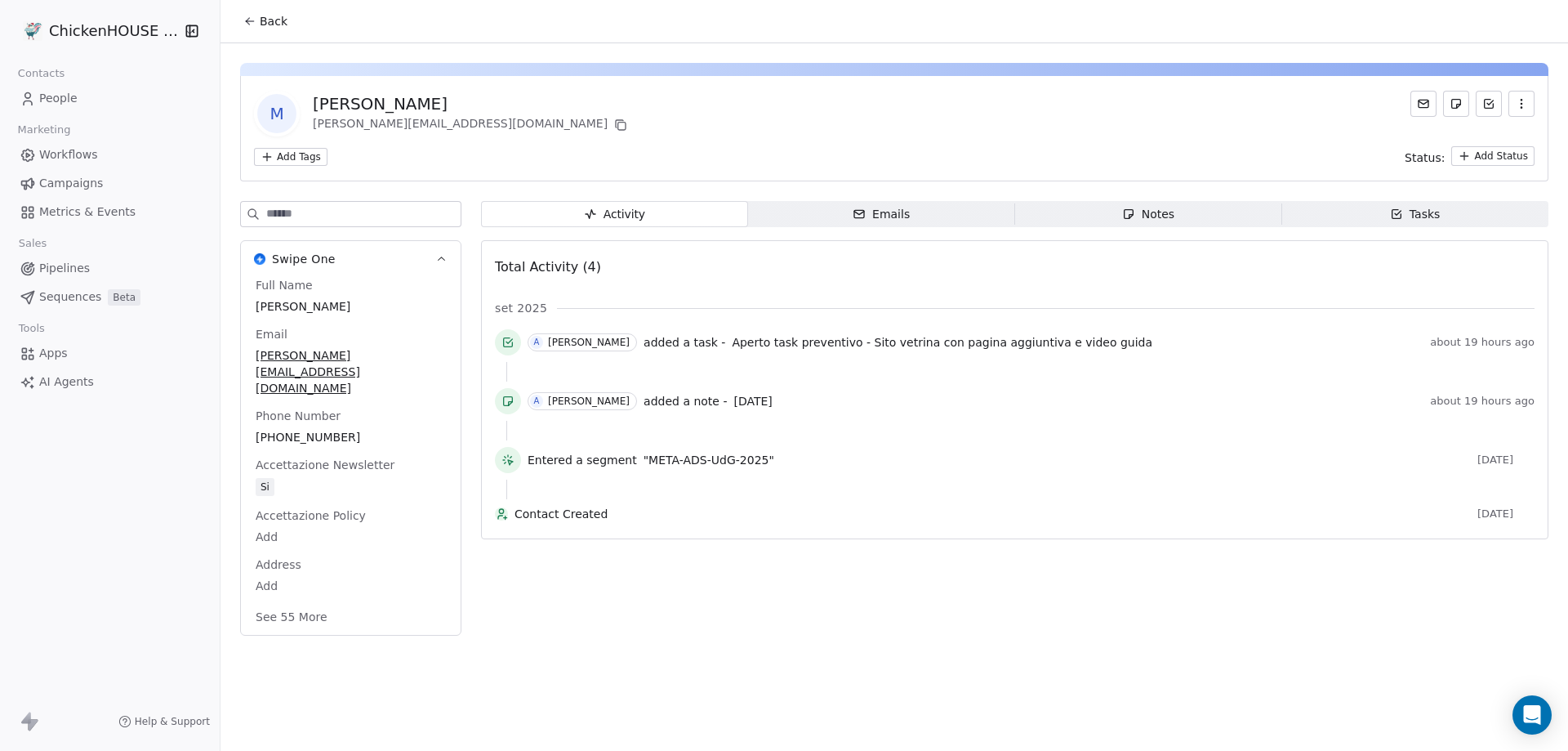
click at [1118, 211] on span "Notes Notes" at bounding box center [1149, 215] width 267 height 26
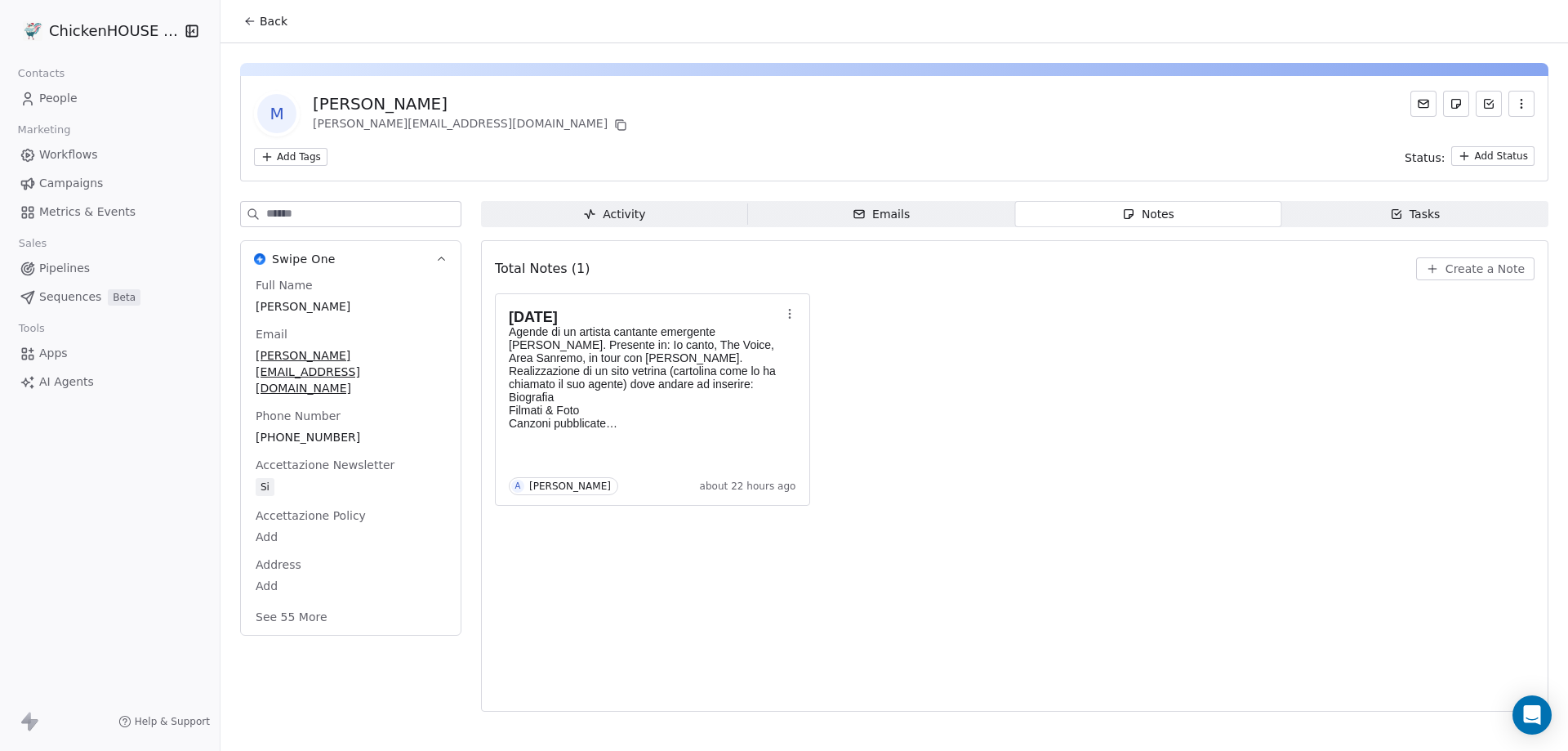
click at [58, 106] on span "People" at bounding box center [59, 98] width 39 height 18
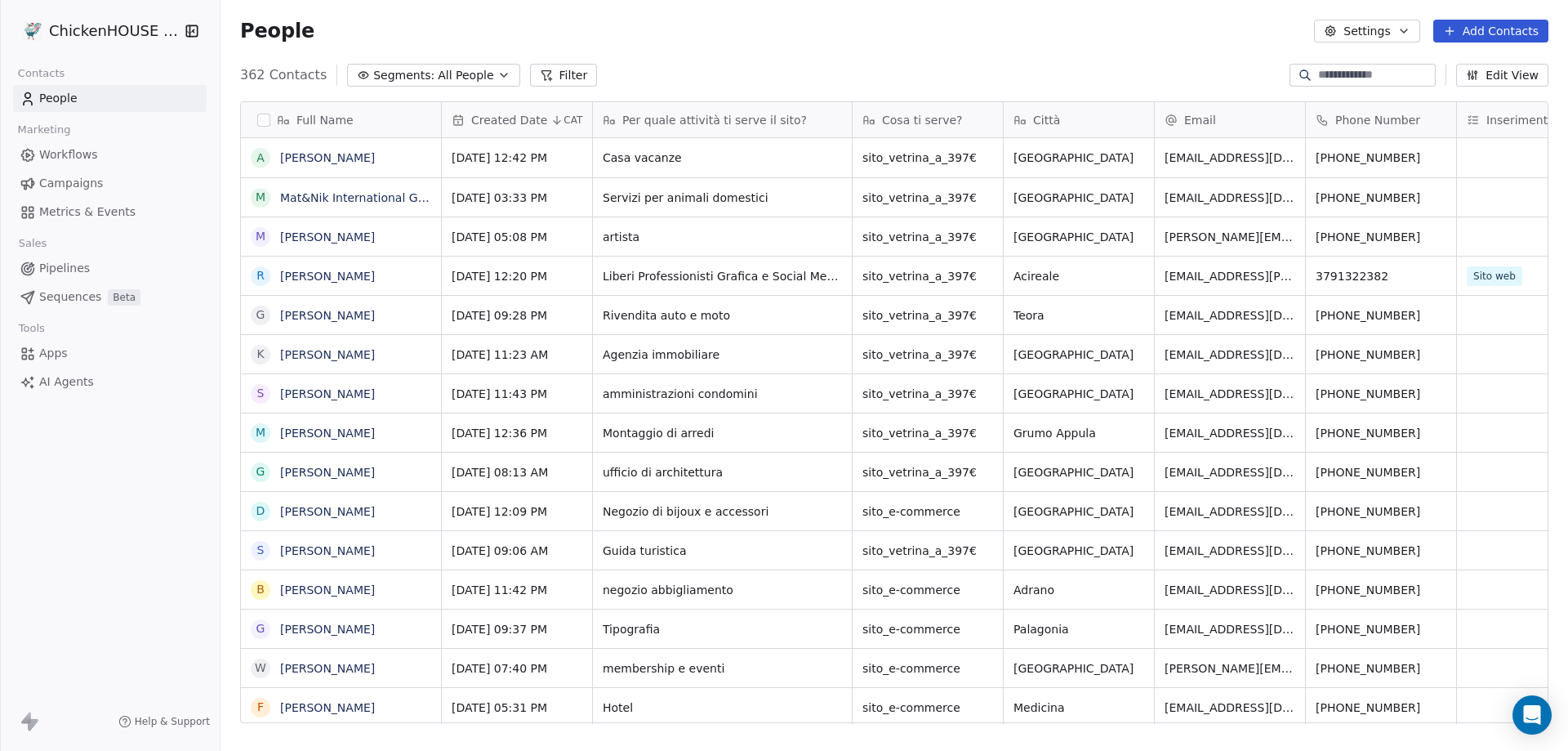
scroll to position [648, 1336]
